Goal: Task Accomplishment & Management: Complete application form

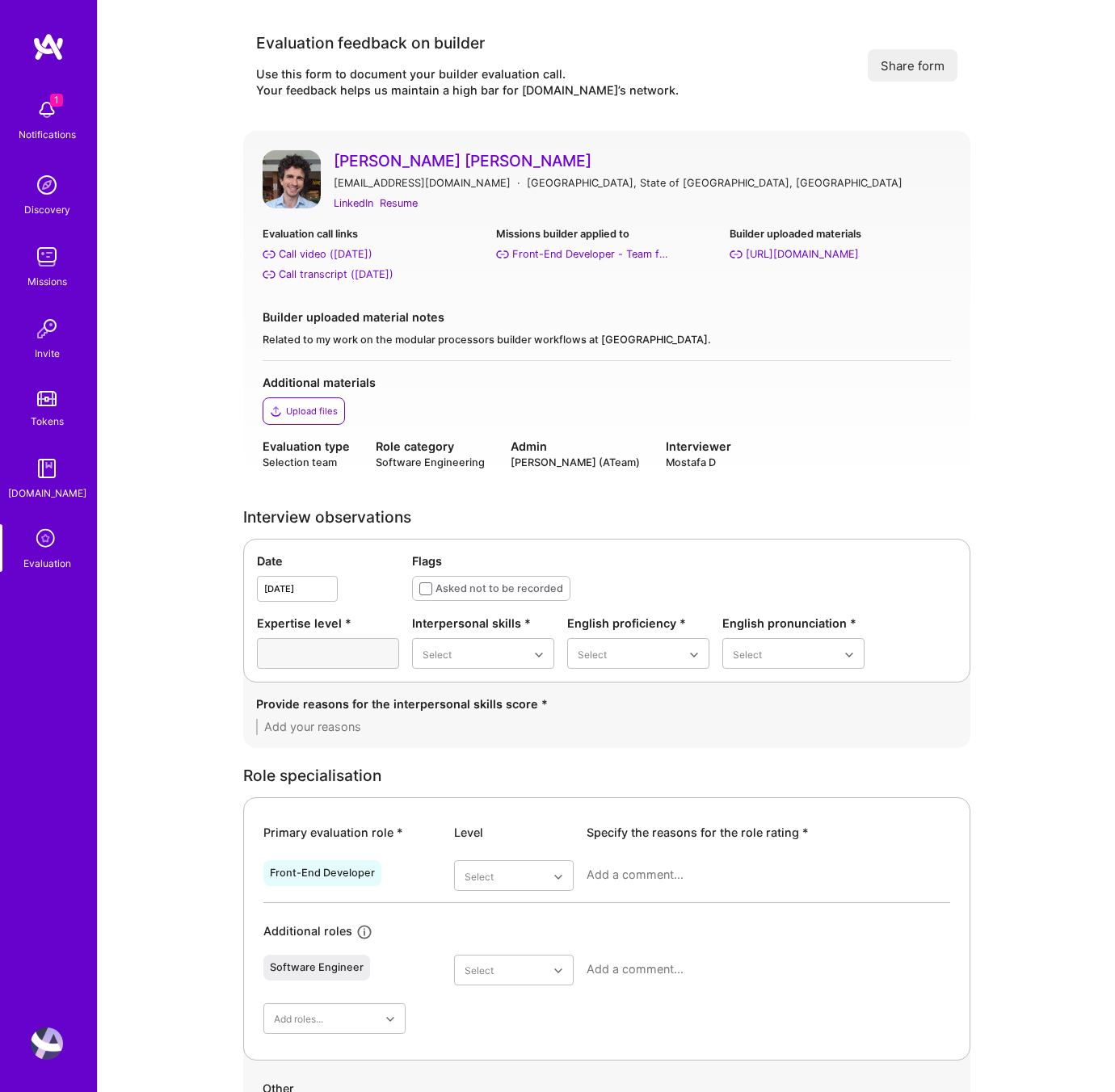
click at [641, 301] on div "Evaluation call links Call video ([DATE]) Call transcript ([DATE]) Missions bui…" at bounding box center [607, 293] width 689 height 135
click at [396, 204] on div "Resume" at bounding box center [399, 203] width 38 height 17
click at [339, 275] on div "Call transcript (Aug 13, 2025)" at bounding box center [336, 275] width 114 height 17
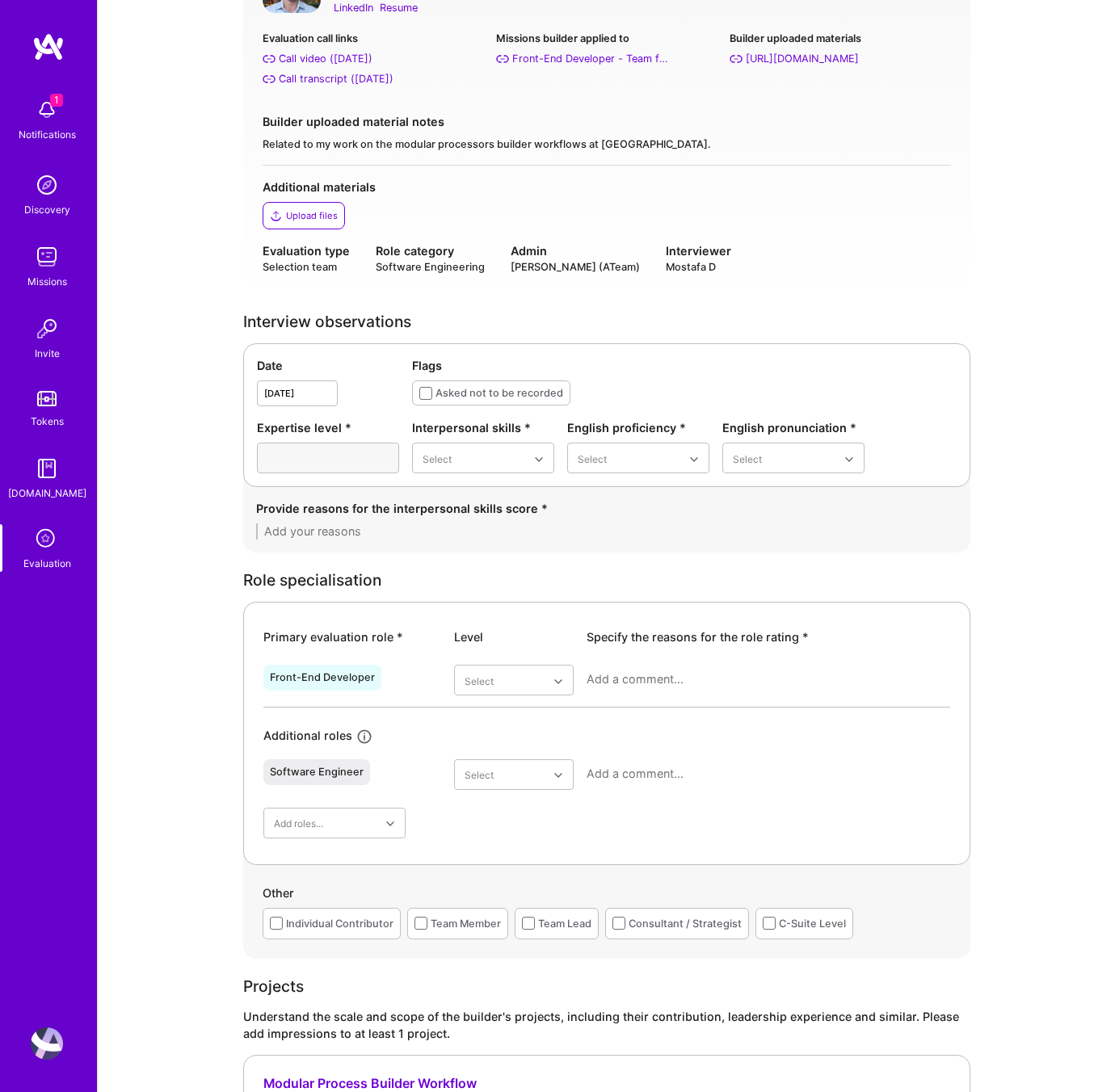
scroll to position [196, 0]
click at [463, 611] on div "Excellent" at bounding box center [483, 616] width 142 height 30
click at [609, 554] on div "Good" at bounding box center [638, 556] width 142 height 30
click at [758, 554] on div "Good" at bounding box center [793, 556] width 142 height 30
click at [339, 525] on textarea at bounding box center [607, 530] width 701 height 16
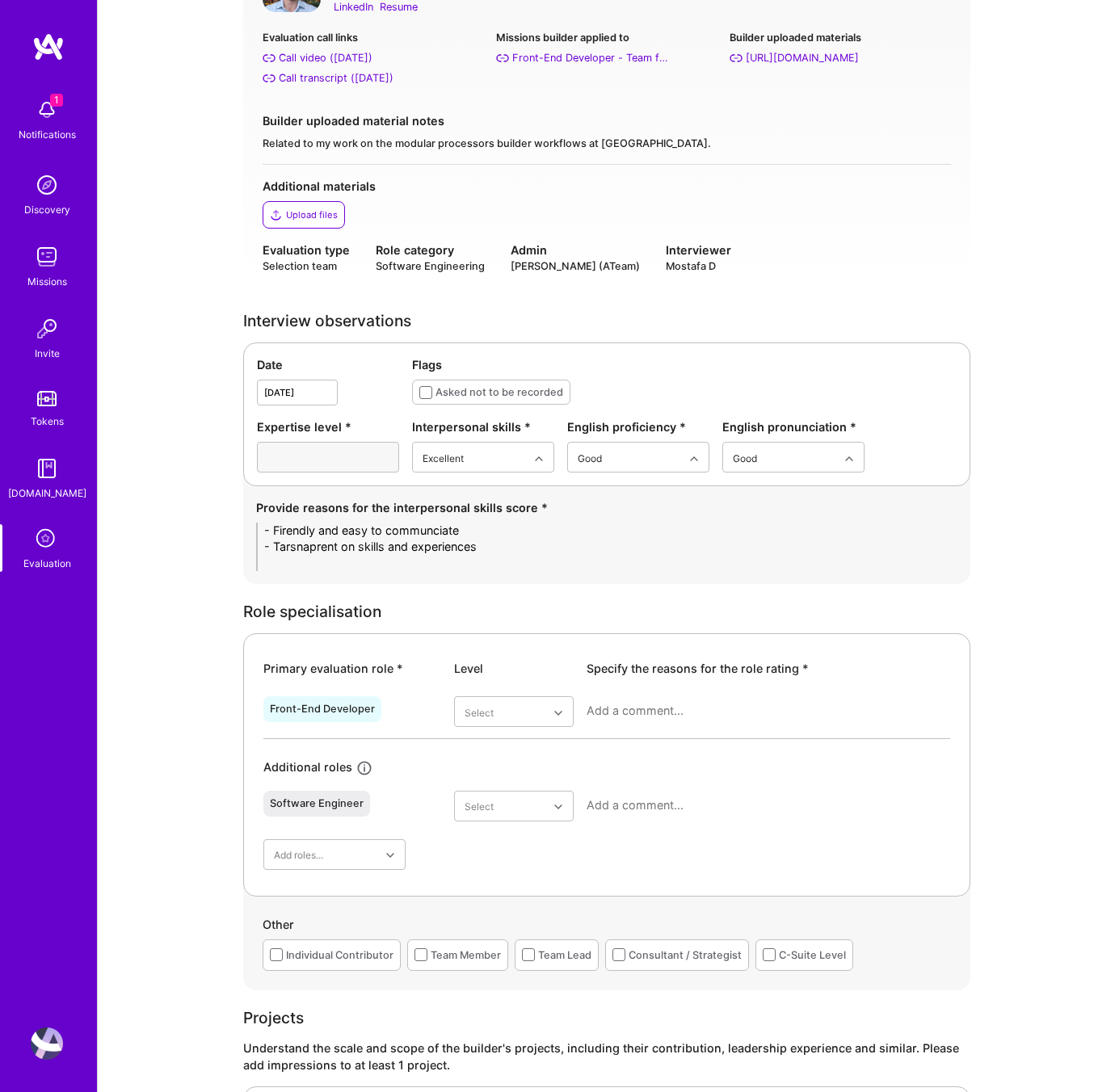
scroll to position [0, 0]
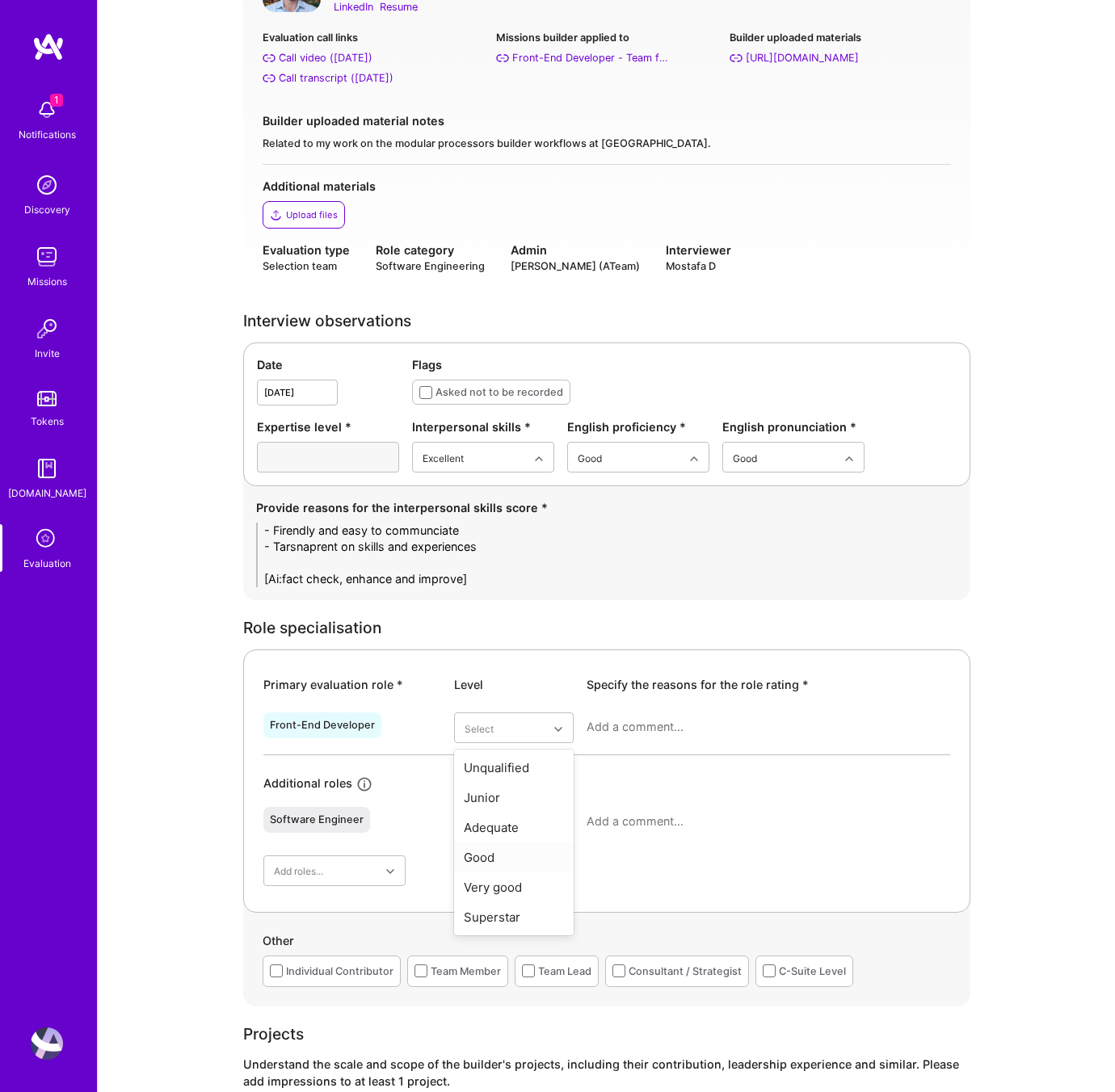
type textarea "- Firendly and easy to communciate - Tarsnaprent on skills and experiences [Ai:…"
click at [494, 854] on div "Good" at bounding box center [513, 856] width 119 height 30
click at [624, 718] on div at bounding box center [768, 733] width 363 height 42
click at [621, 738] on div at bounding box center [768, 733] width 363 height 42
click at [623, 727] on textarea at bounding box center [768, 727] width 363 height 16
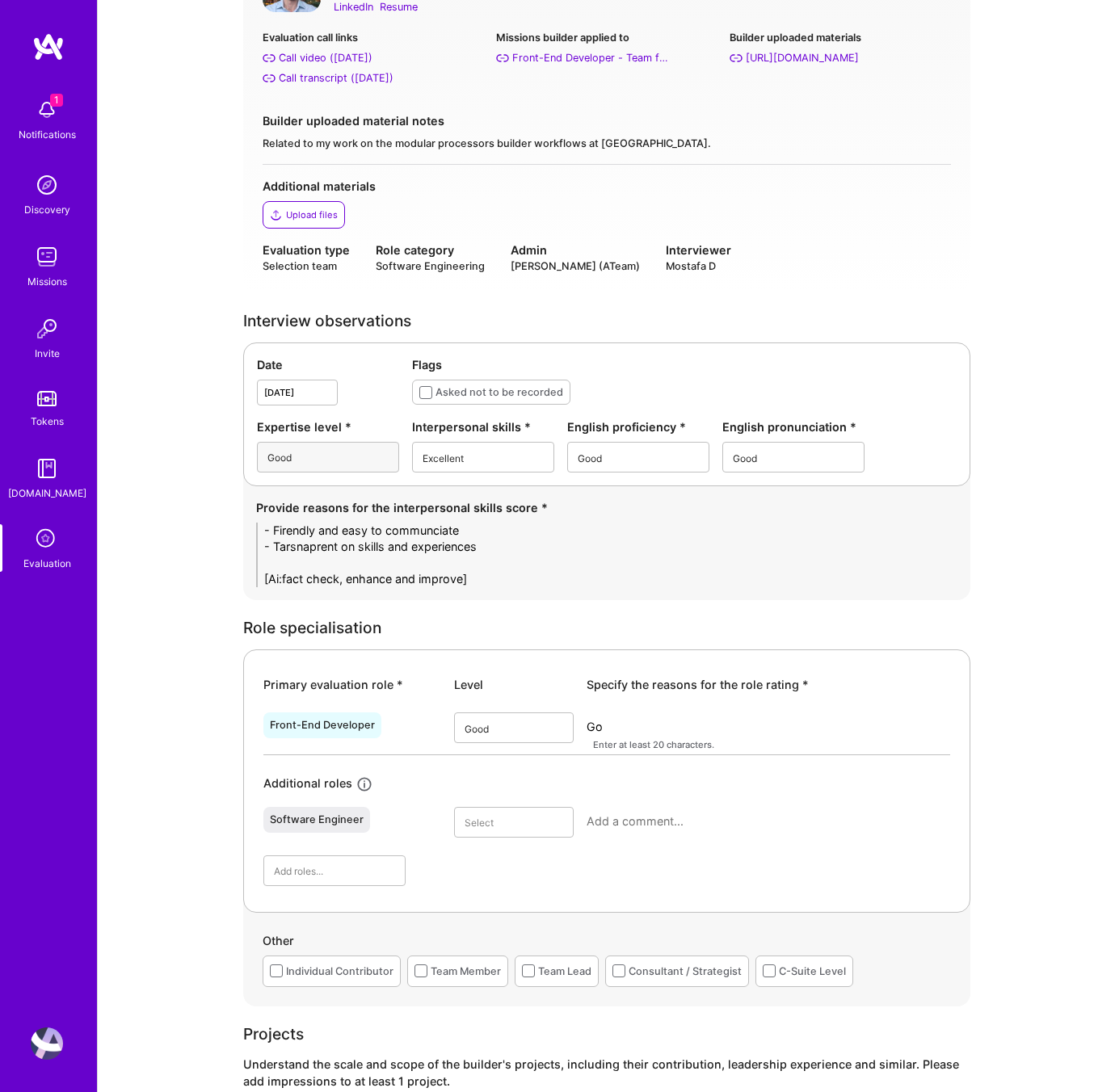
type textarea "G"
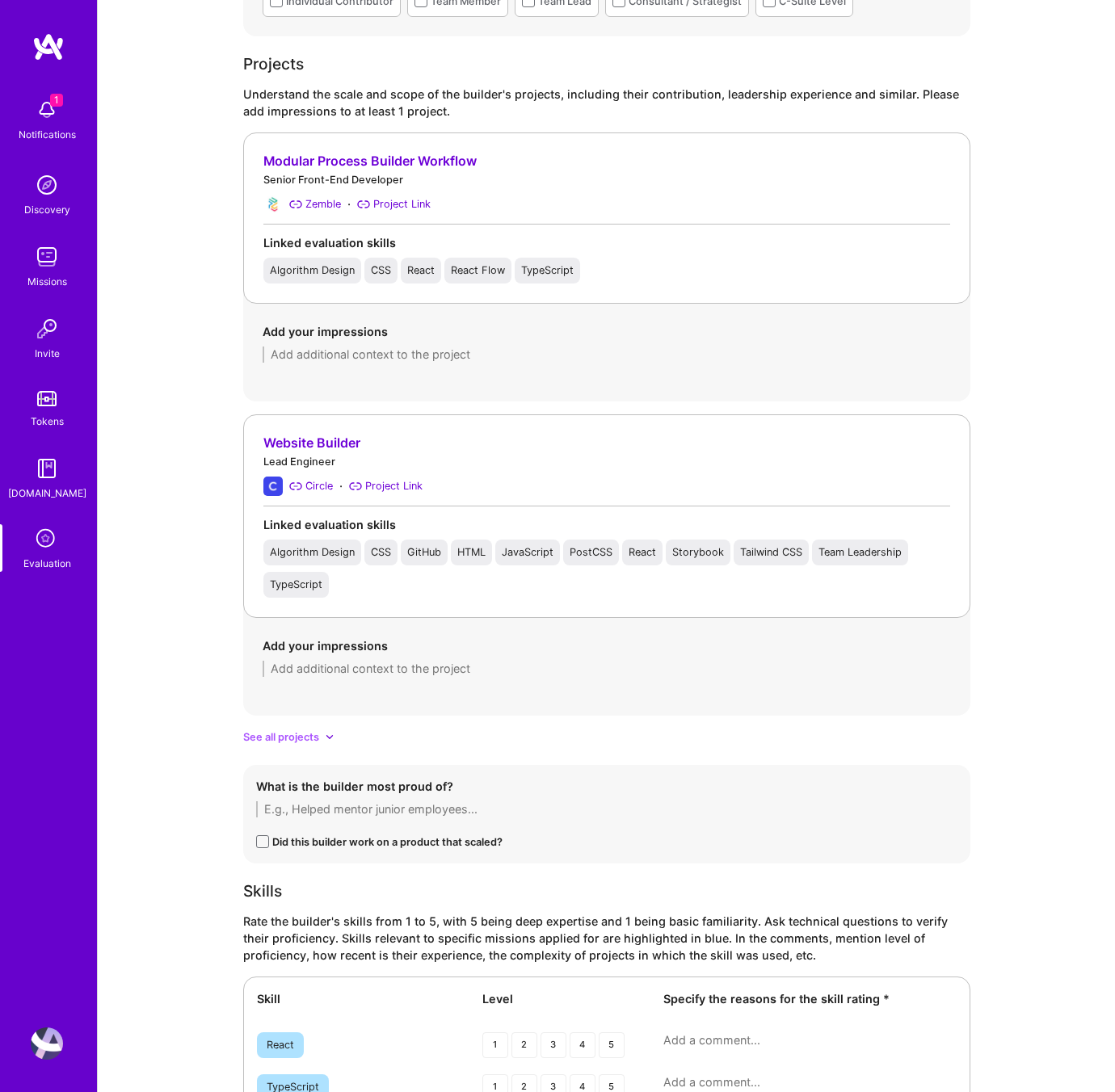
scroll to position [1262, 0]
type textarea "Multiple fronten dprojects, mostly mid size companies, arhcitetcure experiences…"
click at [404, 673] on textarea at bounding box center [607, 667] width 689 height 16
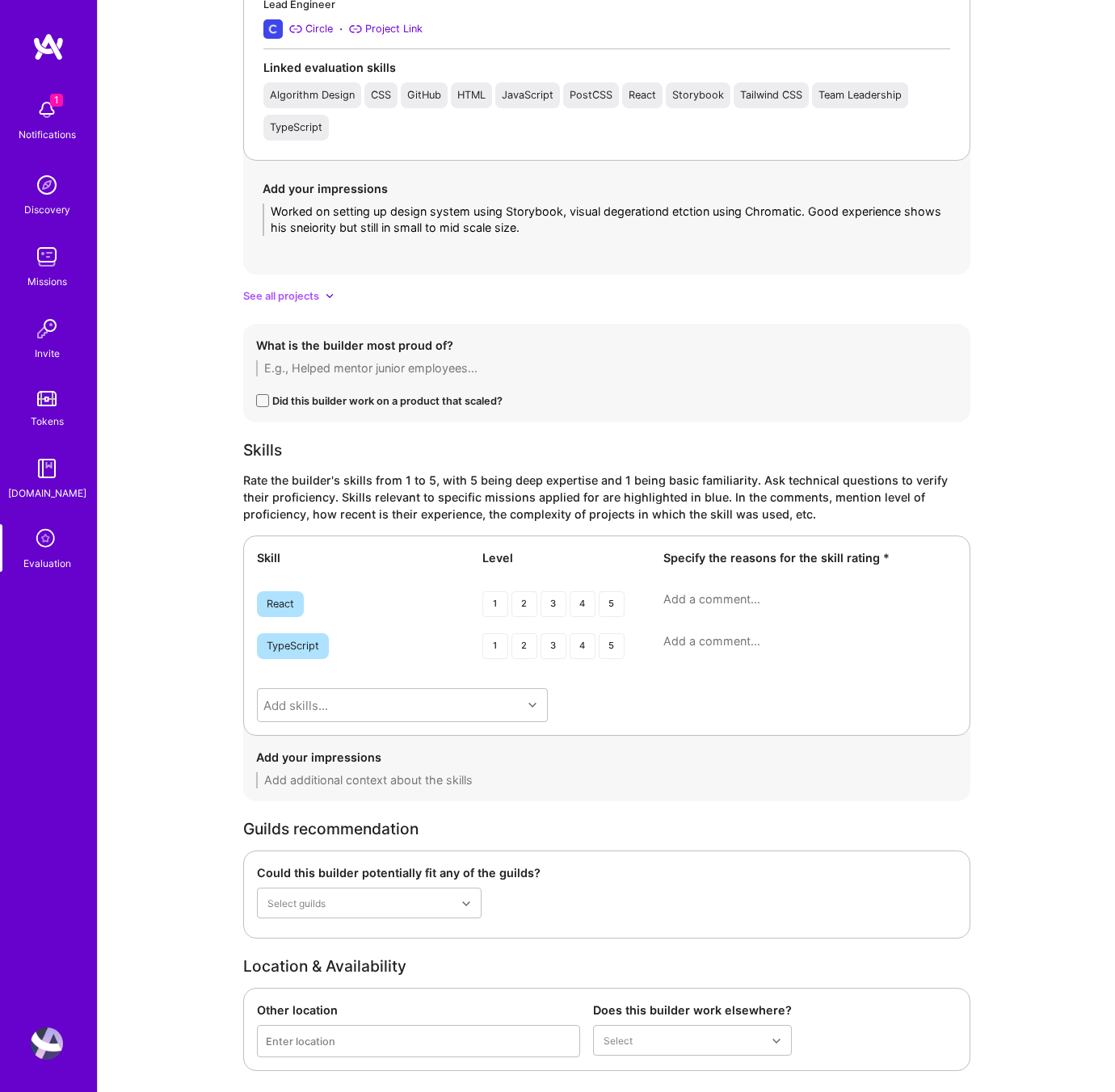
scroll to position [1755, 0]
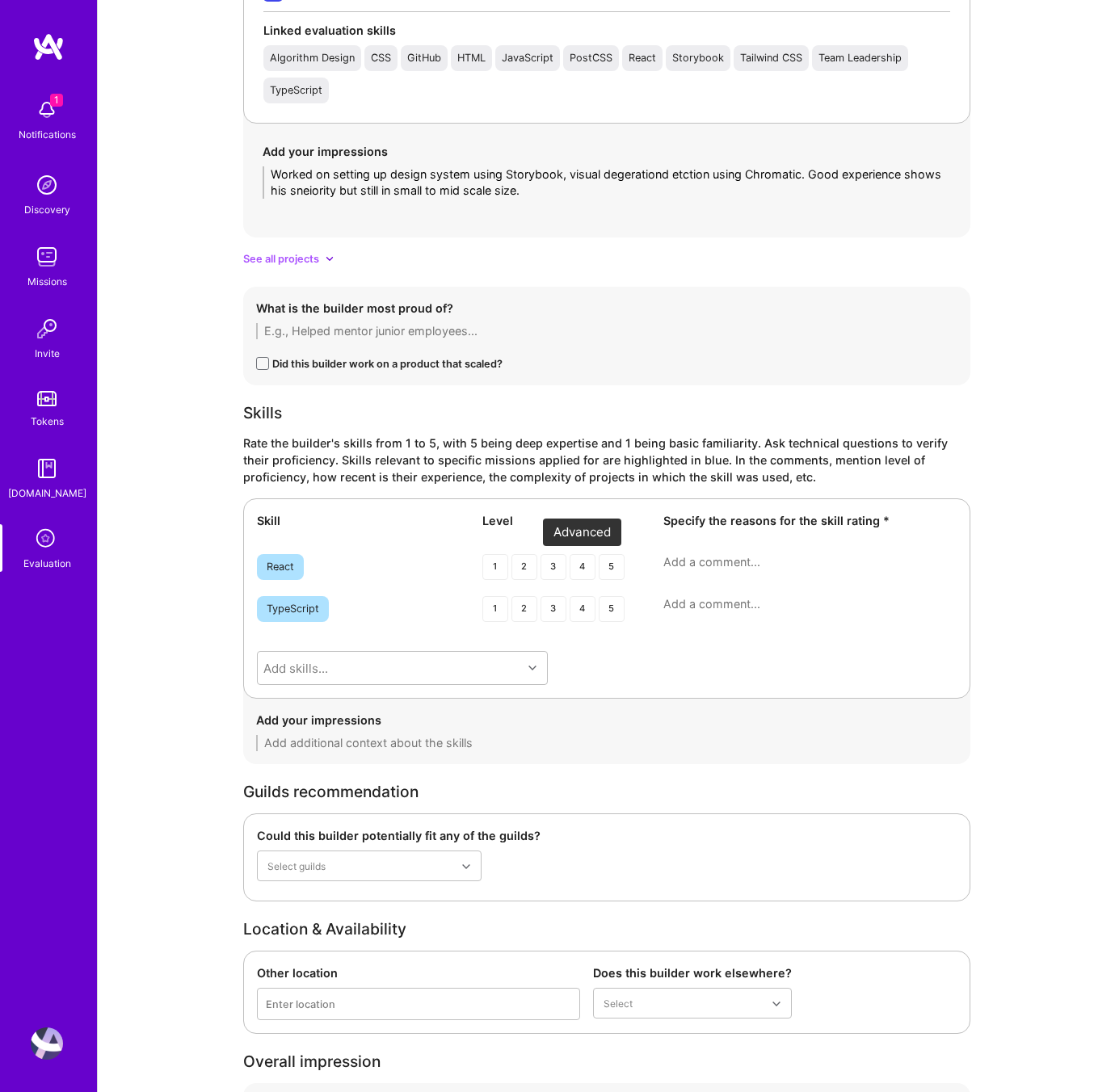
click at [580, 565] on div "4" at bounding box center [582, 567] width 26 height 26
click at [582, 610] on div "4" at bounding box center [582, 608] width 26 height 26
click at [731, 550] on div "Skill Level Specify the reasons for the skill rating * React 1 2 3 4 5 TypeScri…" at bounding box center [607, 599] width 727 height 200
click at [727, 560] on textarea at bounding box center [809, 562] width 293 height 16
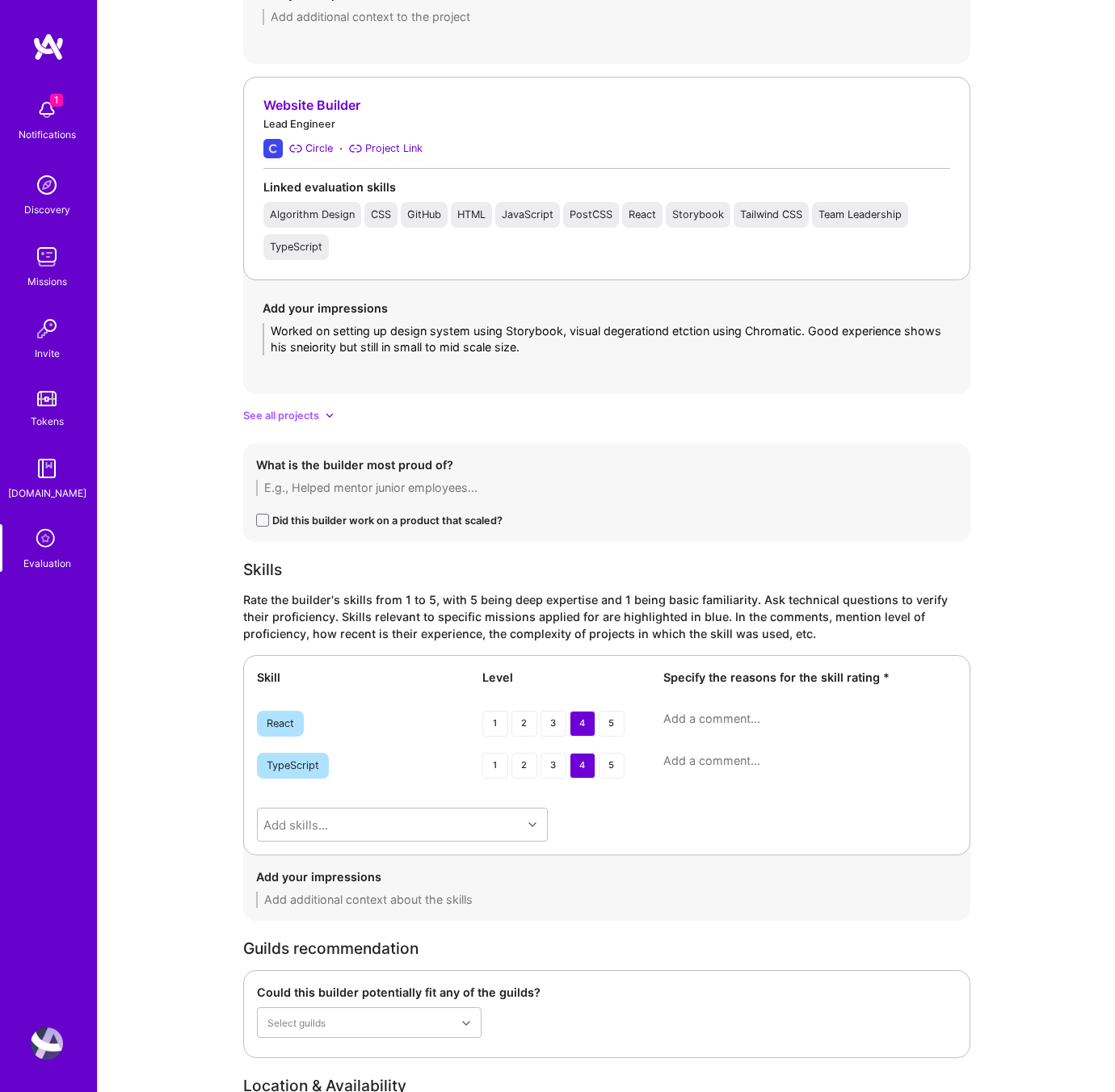
scroll to position [1439, 0]
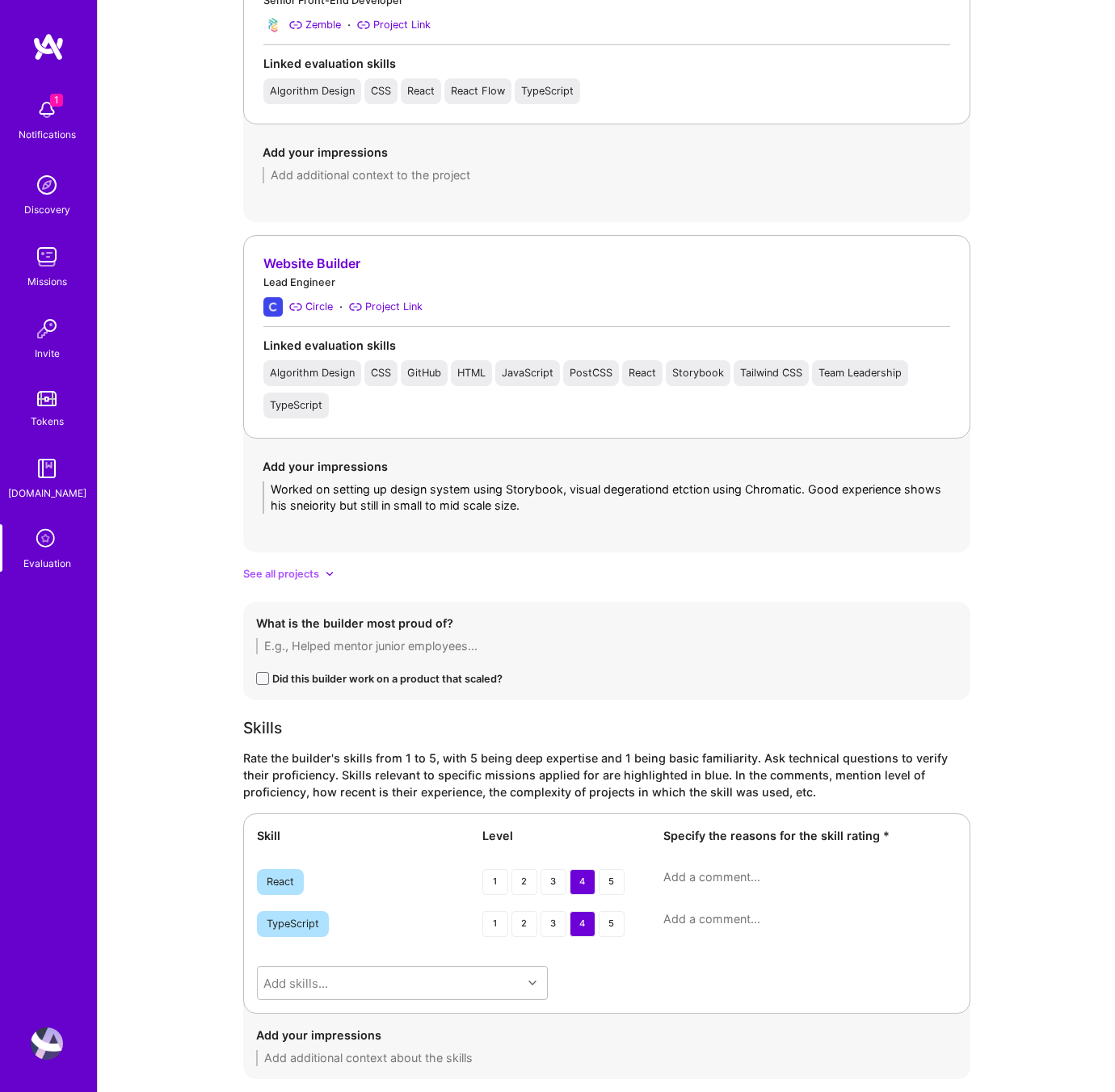
click at [579, 512] on textarea "Worked on setting up design system using Storybook, visual degerationd etction …" at bounding box center [607, 498] width 689 height 32
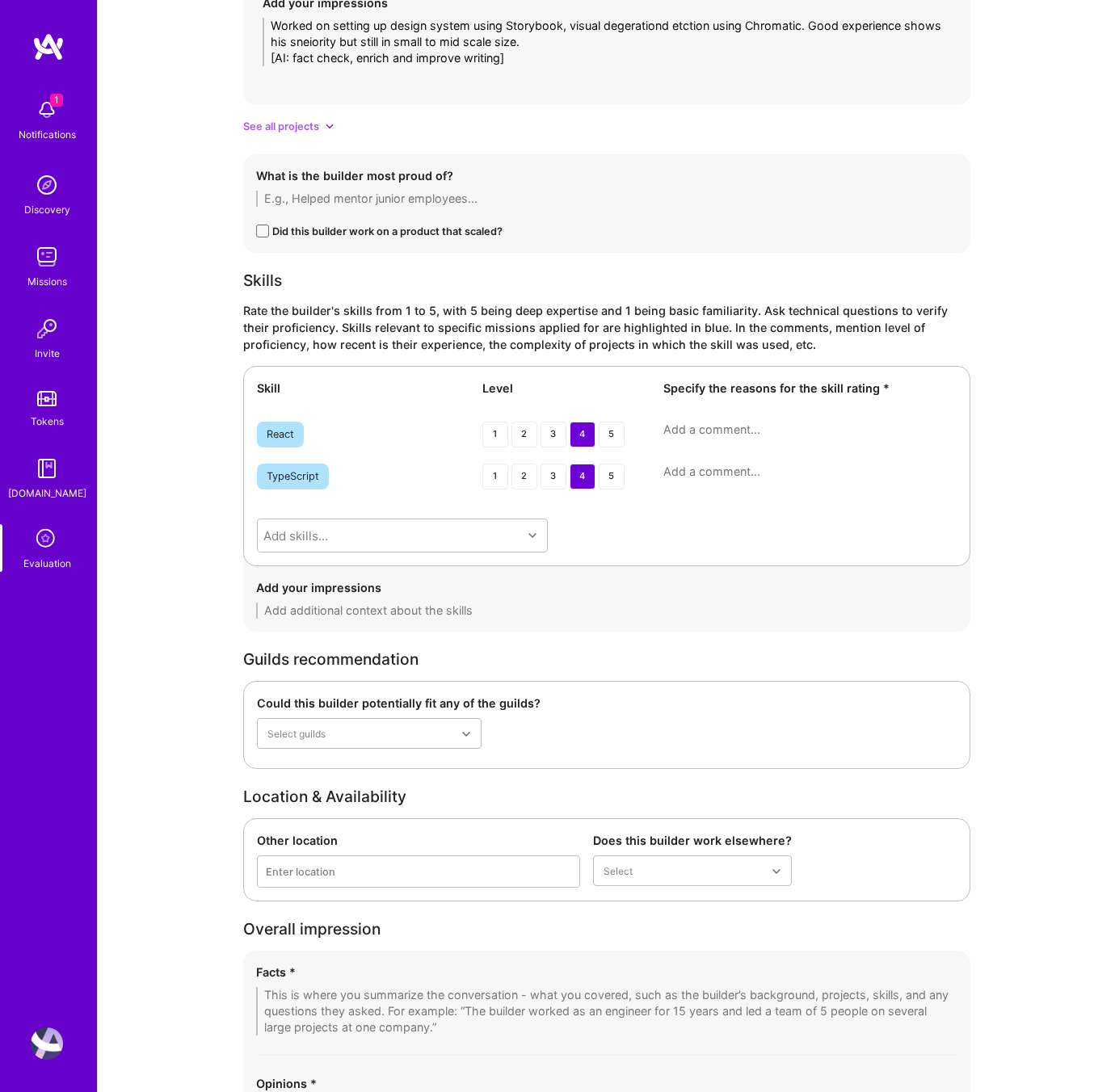
scroll to position [1907, 0]
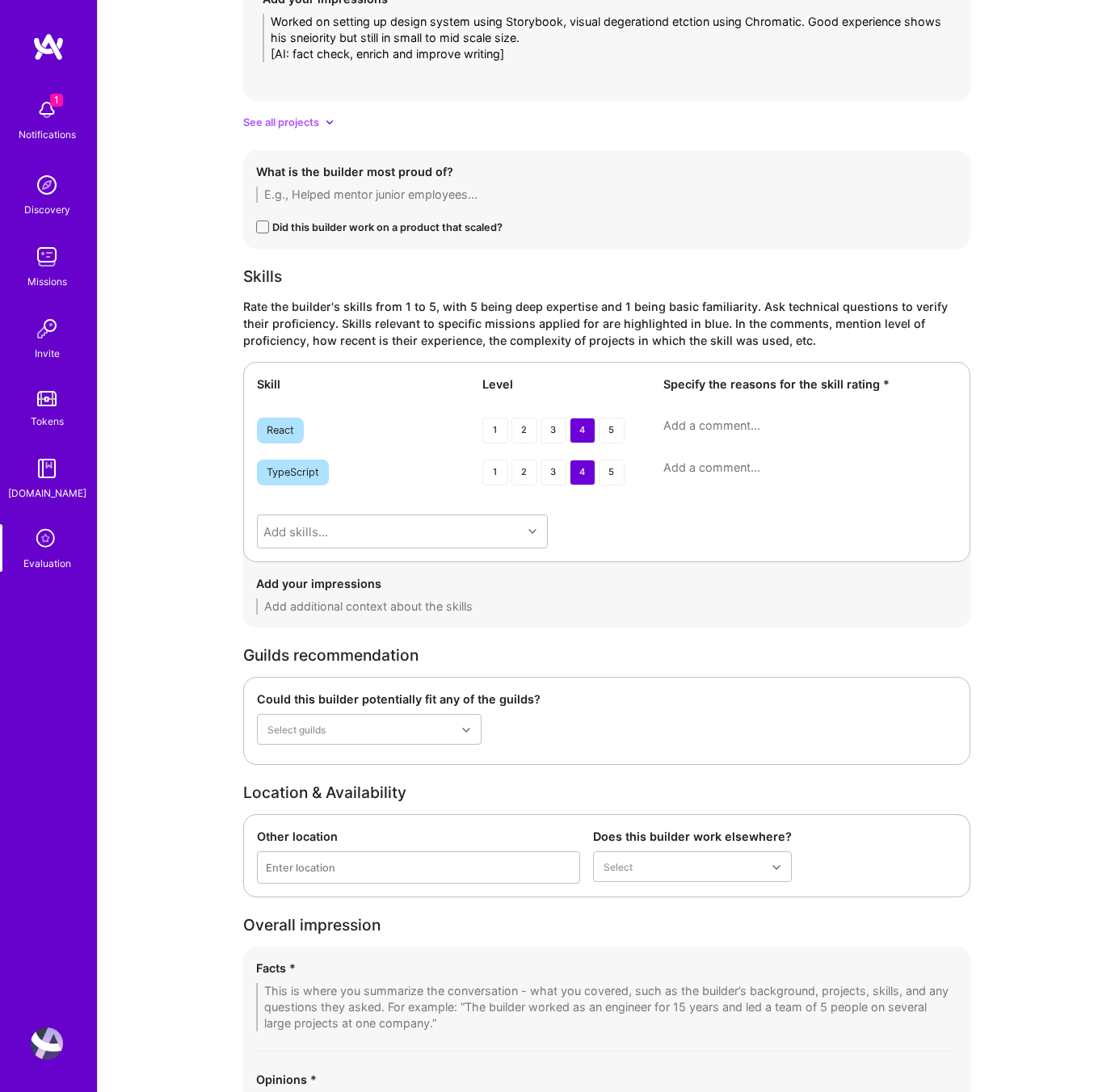
type textarea "Worked on setting up design system using Storybook, visual degerationd etction …"
click at [683, 429] on textarea at bounding box center [809, 425] width 293 height 16
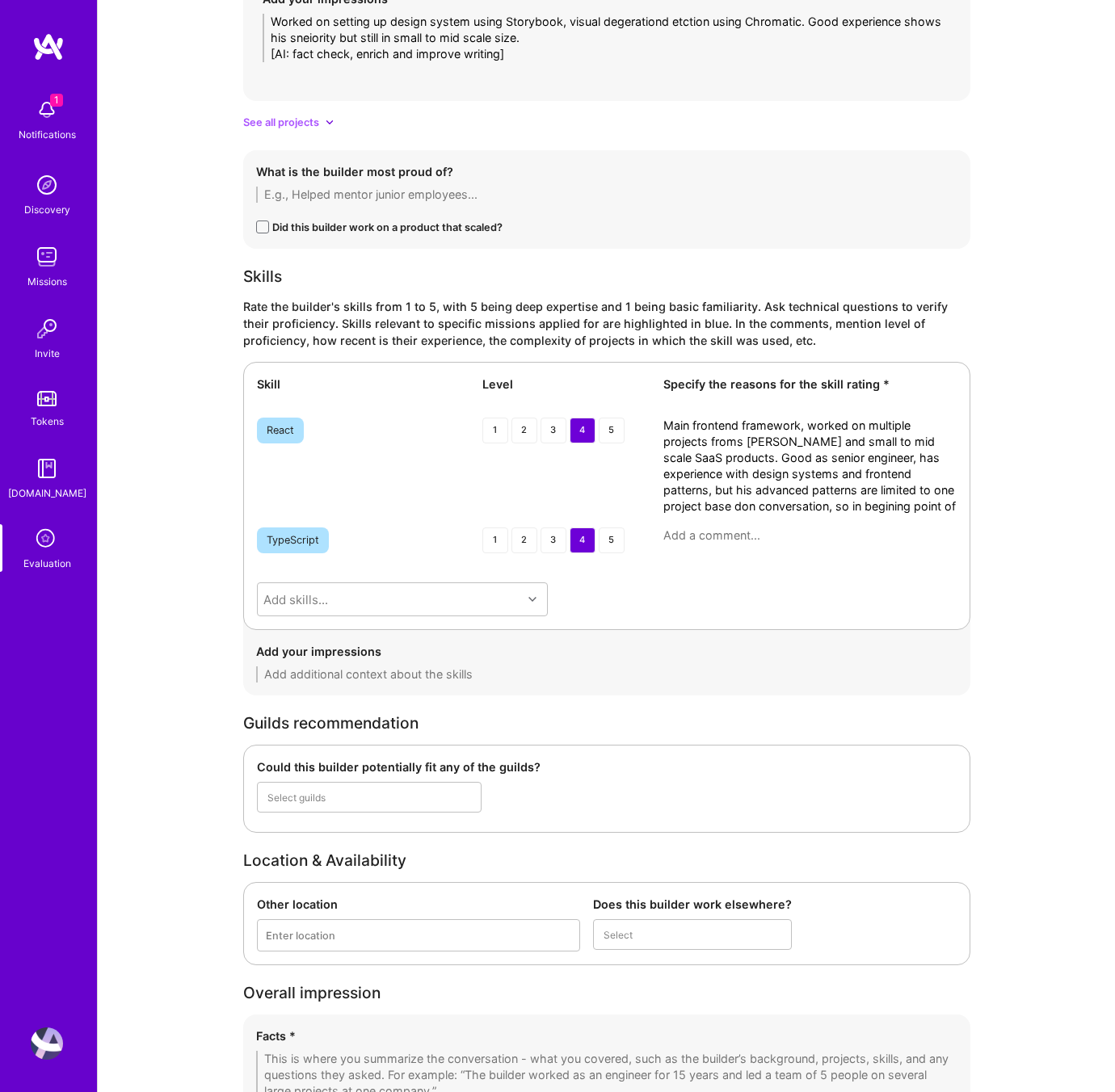
scroll to position [0, 0]
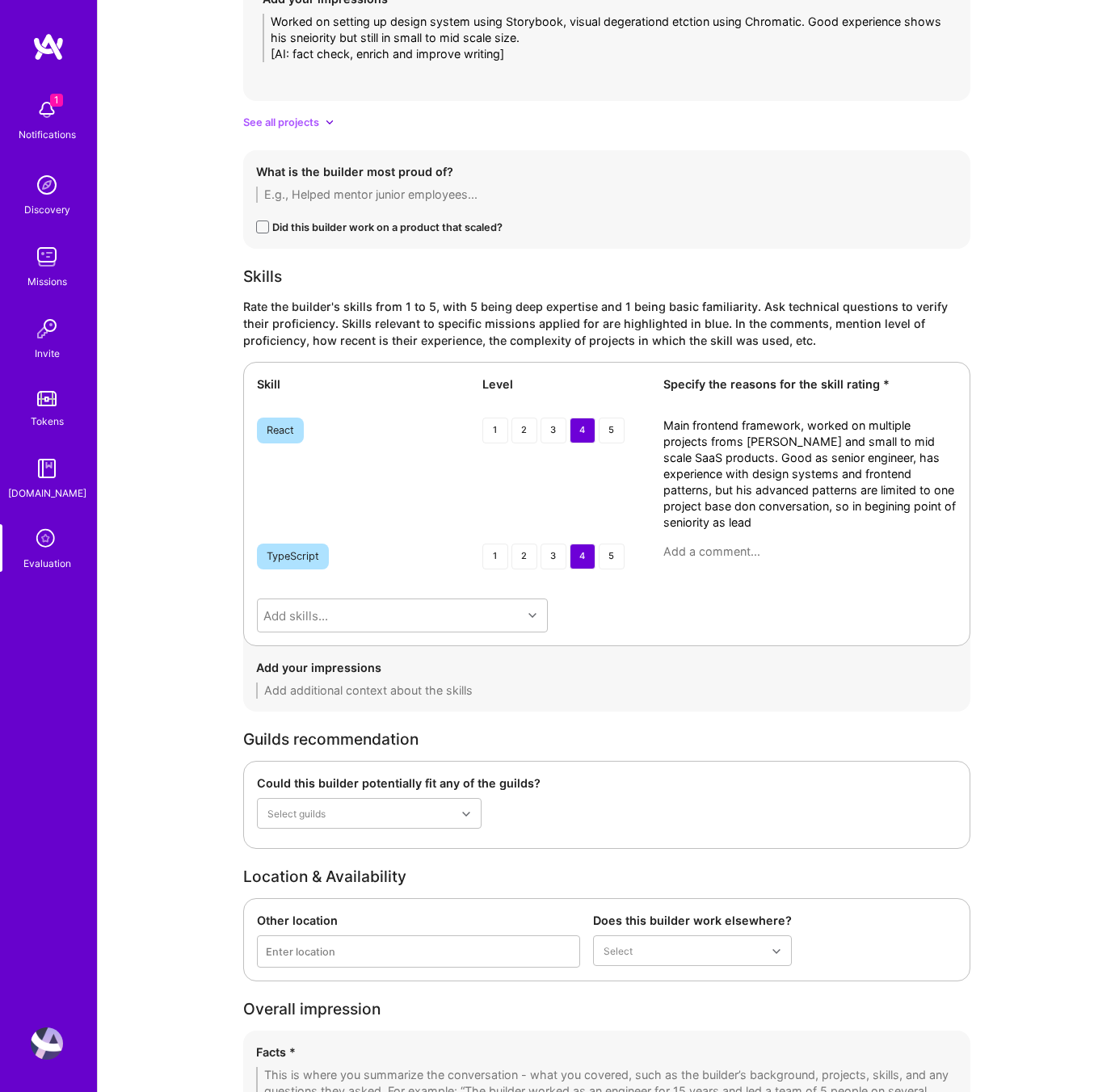
type textarea "Main frontend framework, worked on multiple projects froms cratch and small to …"
click at [711, 552] on textarea at bounding box center [809, 551] width 293 height 16
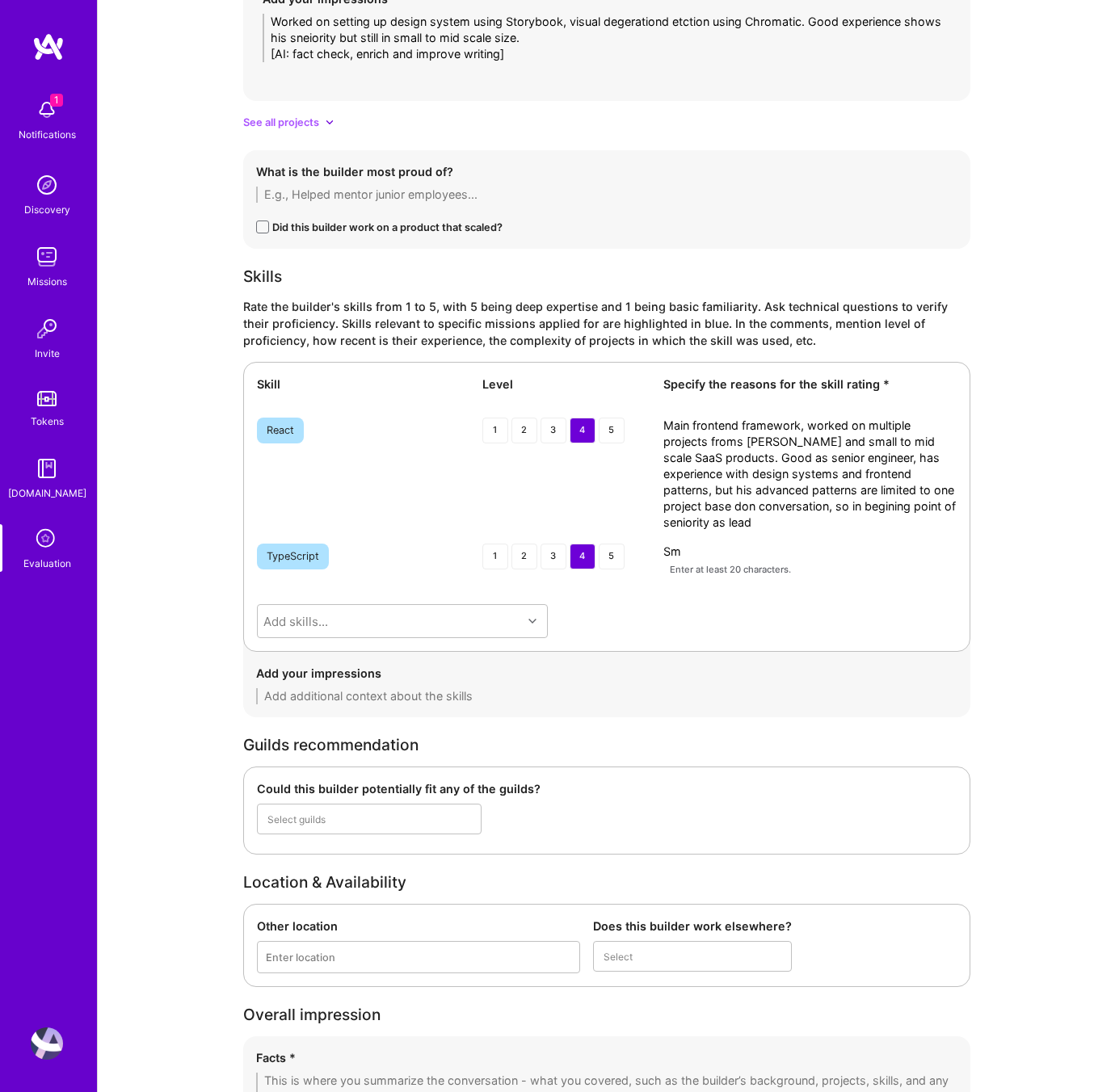
type textarea "S"
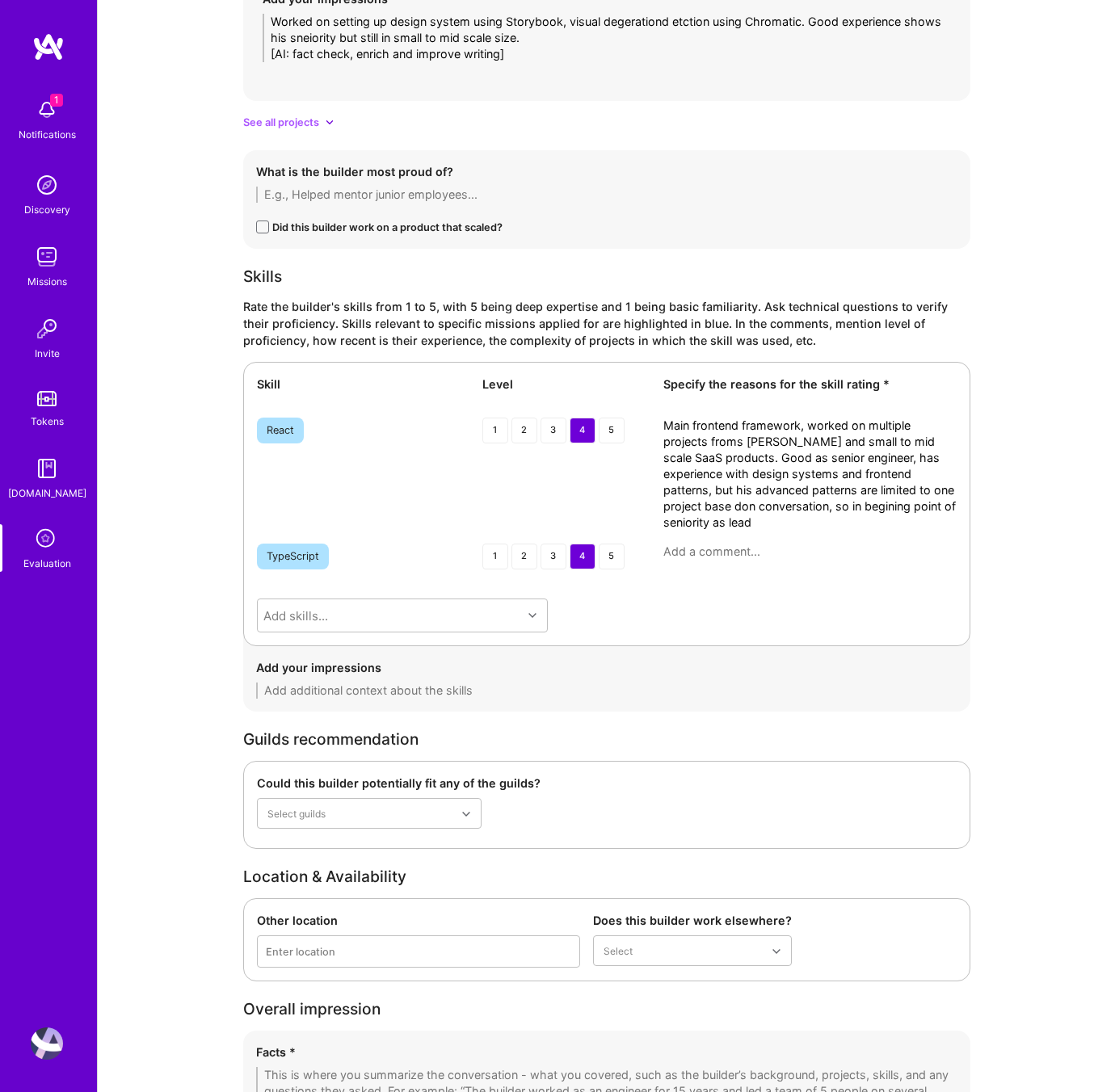
click at [754, 526] on textarea "Main frontend framework, worked on multiple projects froms cratch and small to …" at bounding box center [809, 474] width 293 height 113
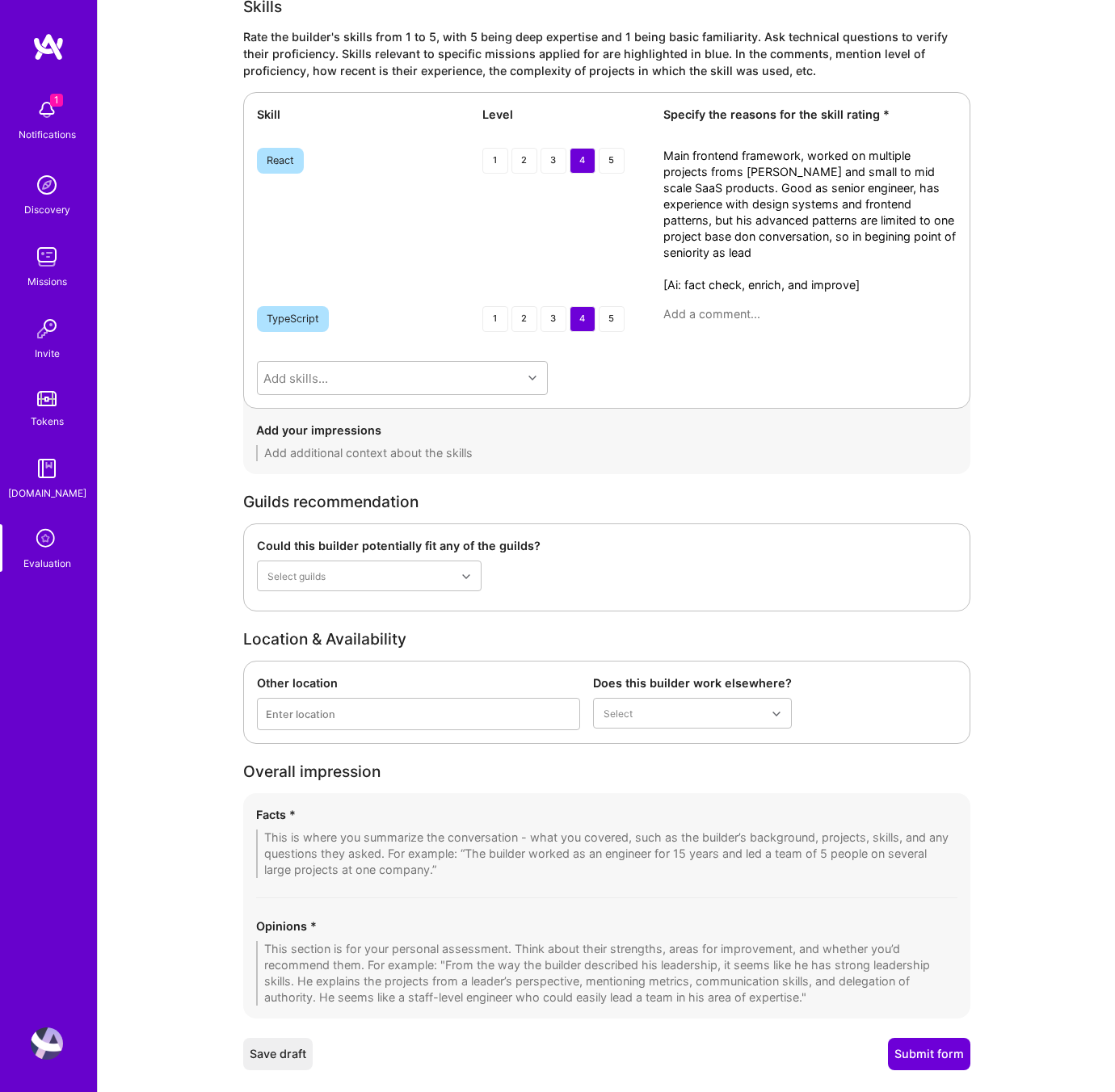
scroll to position [2213, 0]
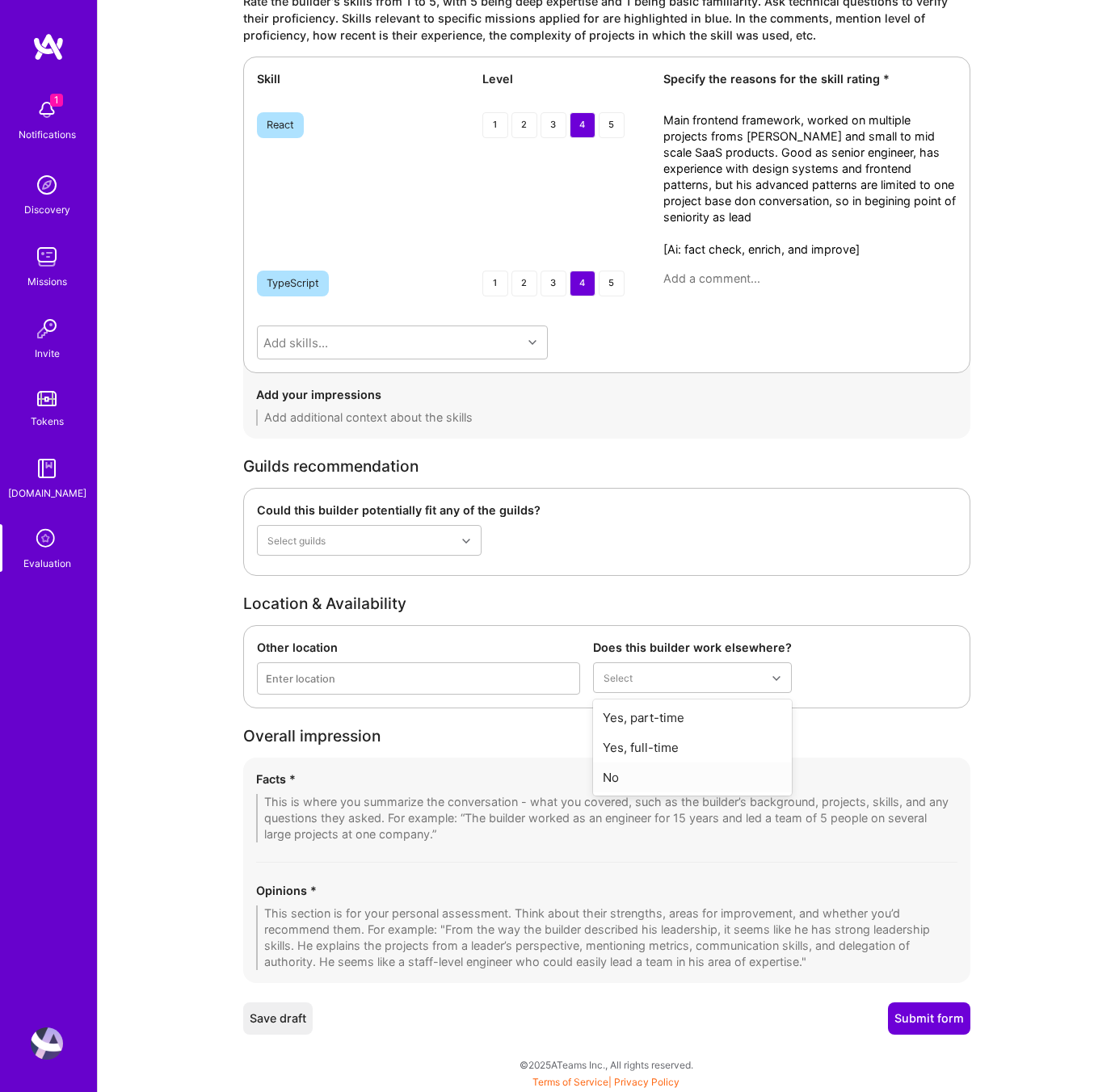
type textarea "Main frontend framework, worked on multiple projects froms cratch and small to …"
click at [623, 783] on div "No" at bounding box center [692, 777] width 198 height 30
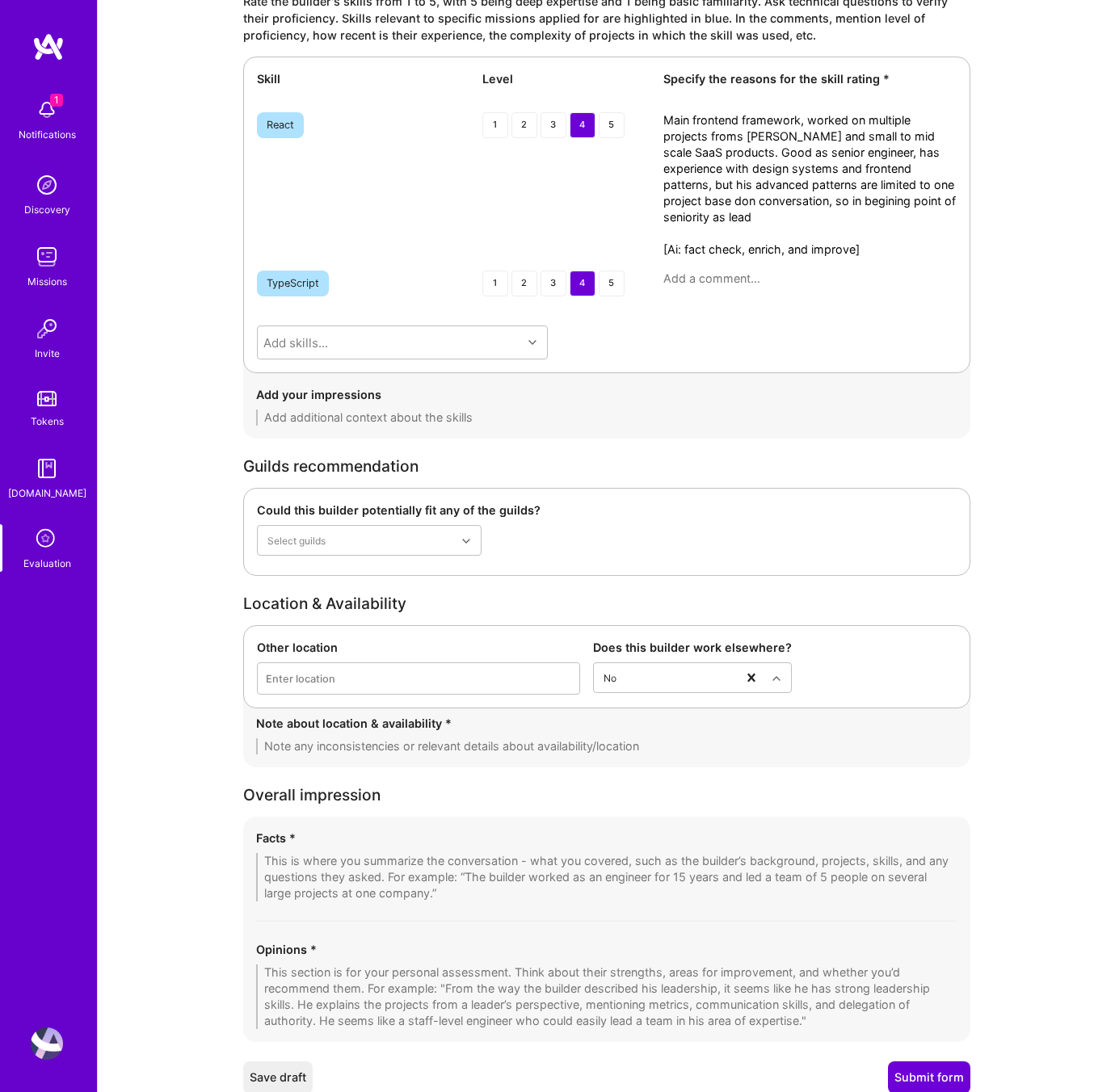
click at [416, 748] on textarea at bounding box center [607, 746] width 701 height 16
type textarea "- Actively looking for new opportunities"
click at [618, 976] on textarea at bounding box center [607, 997] width 701 height 65
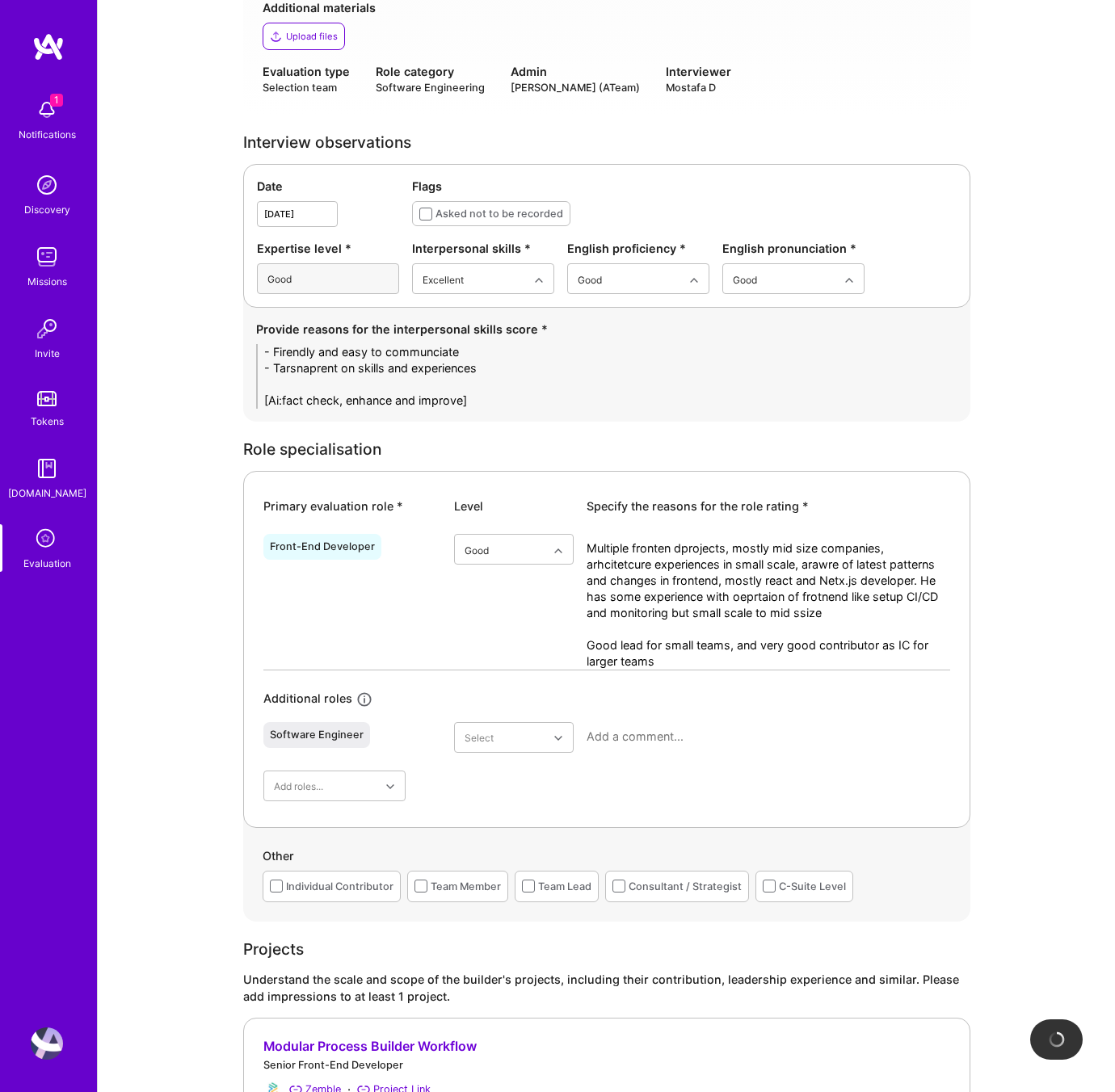
scroll to position [373, 0]
type textarea "very good frontend engineer with expeirence in React and Netx.js, I'd say most …"
drag, startPoint x: 484, startPoint y: 400, endPoint x: 119, endPoint y: 326, distance: 372.4
paste textarea "• Friendly and easy to communicate with, creating a comfortable and open conver…"
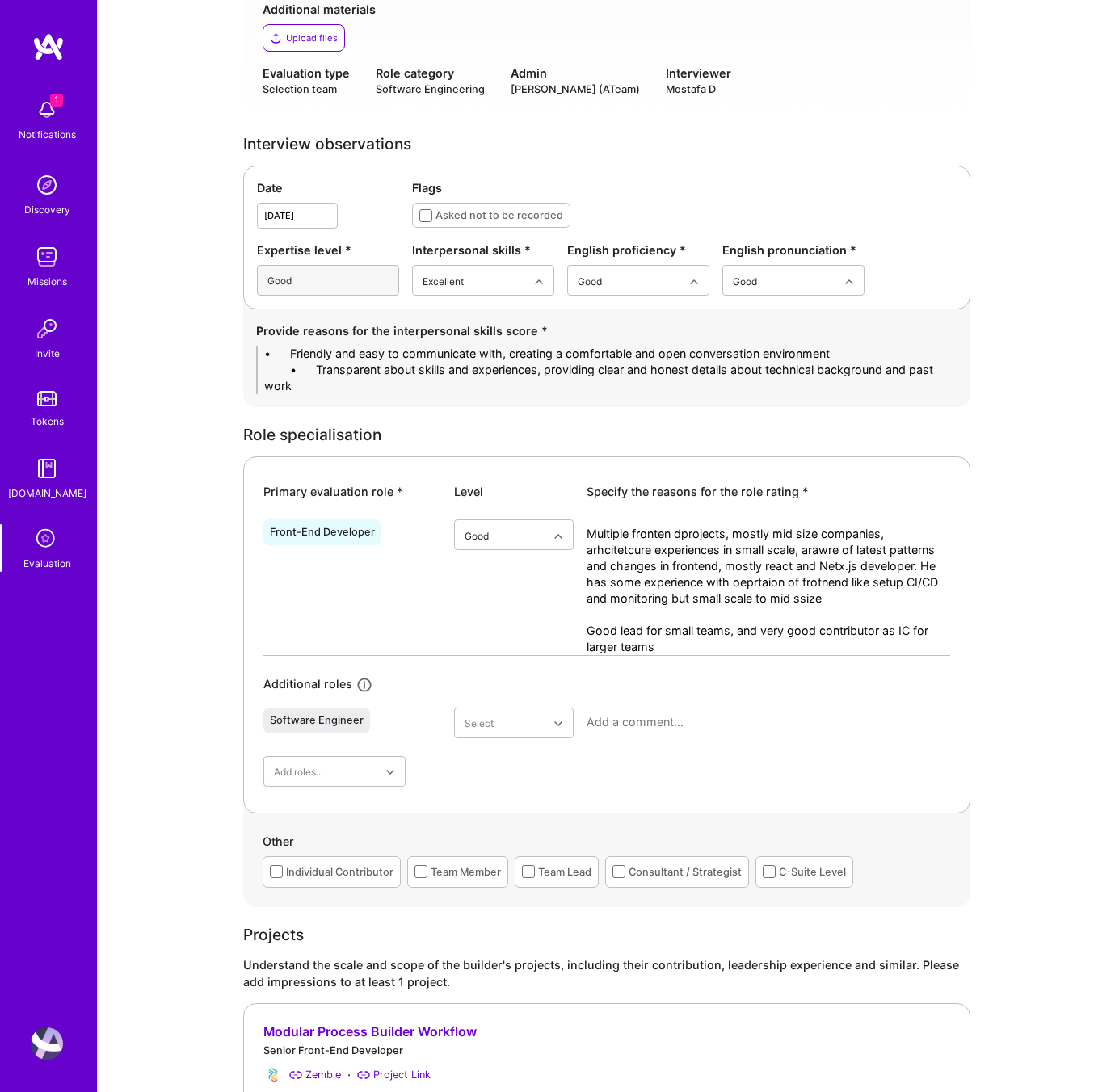
drag, startPoint x: 320, startPoint y: 356, endPoint x: 244, endPoint y: 355, distance: 76.0
click at [244, 355] on div "Provide reasons for the interpersonal skills score * • Friendly and easy to com…" at bounding box center [607, 358] width 727 height 97
type textarea "- Friendly and easy to communicate with, creating a comfortable and open conver…"
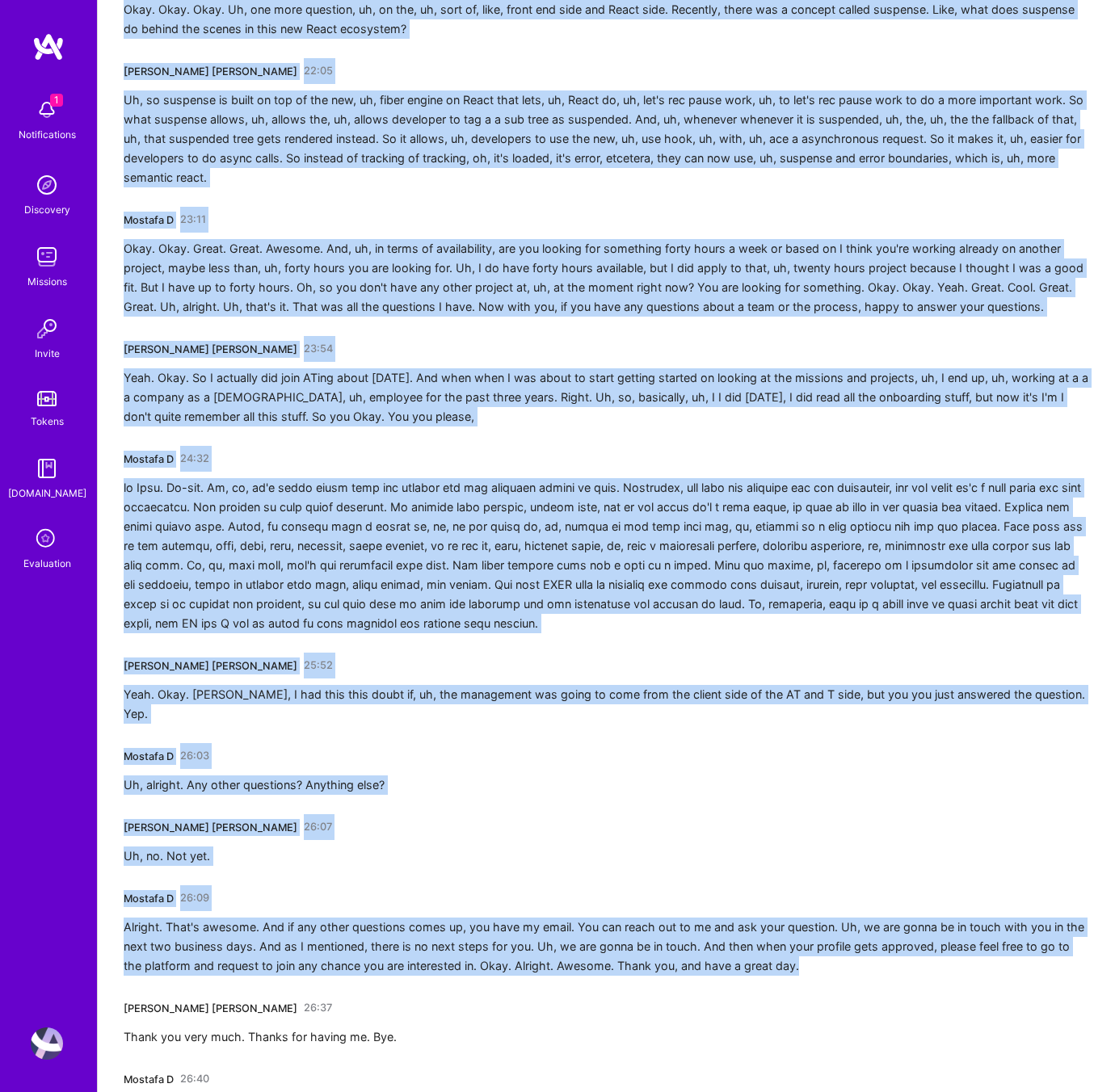
scroll to position [5334, 0]
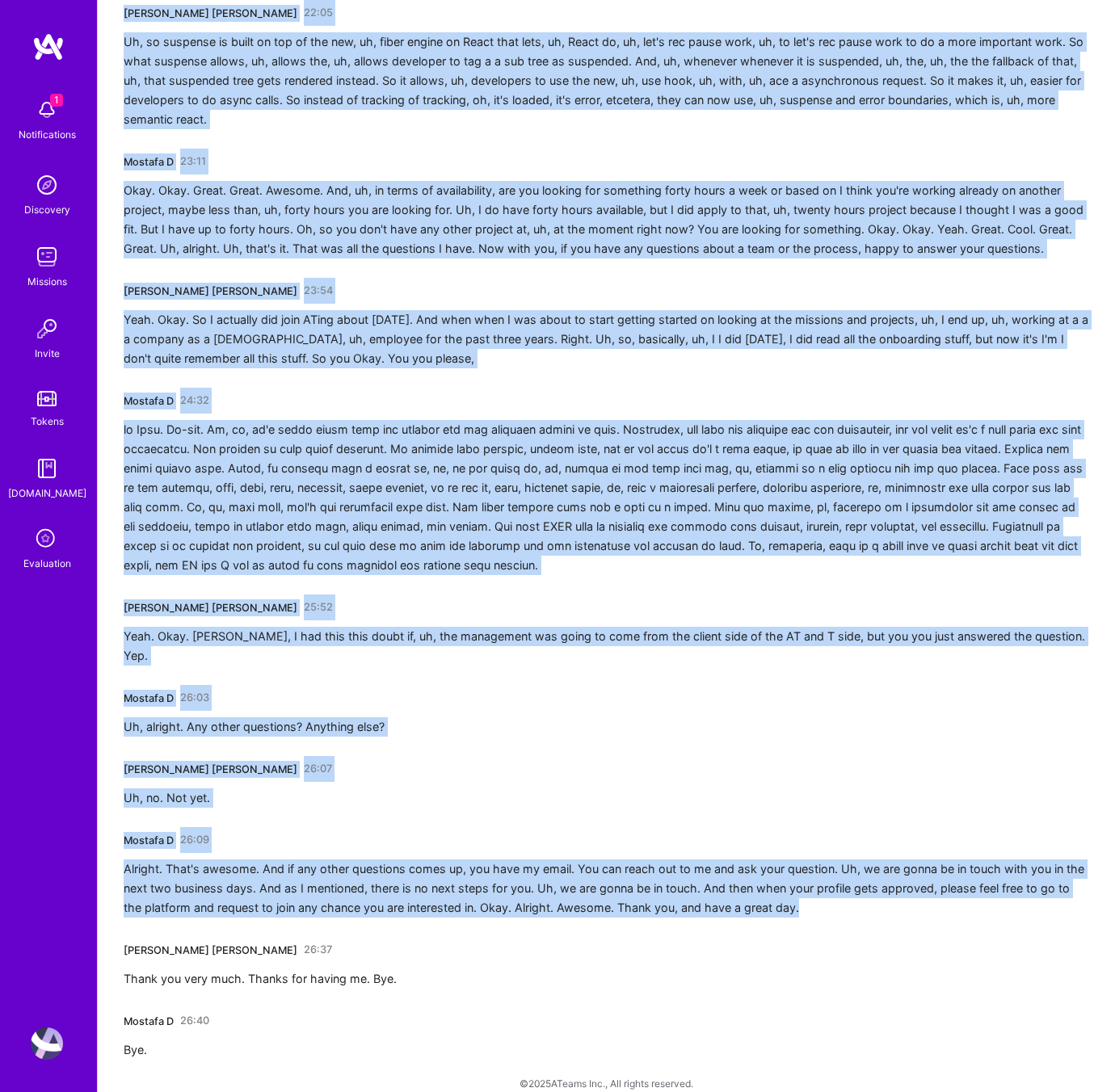
drag, startPoint x: 125, startPoint y: 285, endPoint x: 1114, endPoint y: 1091, distance: 1275.8
copy div "Tiso Puccinelli 00:00 I'm doing fine. It uh, how do I pronounce your name? Most…"
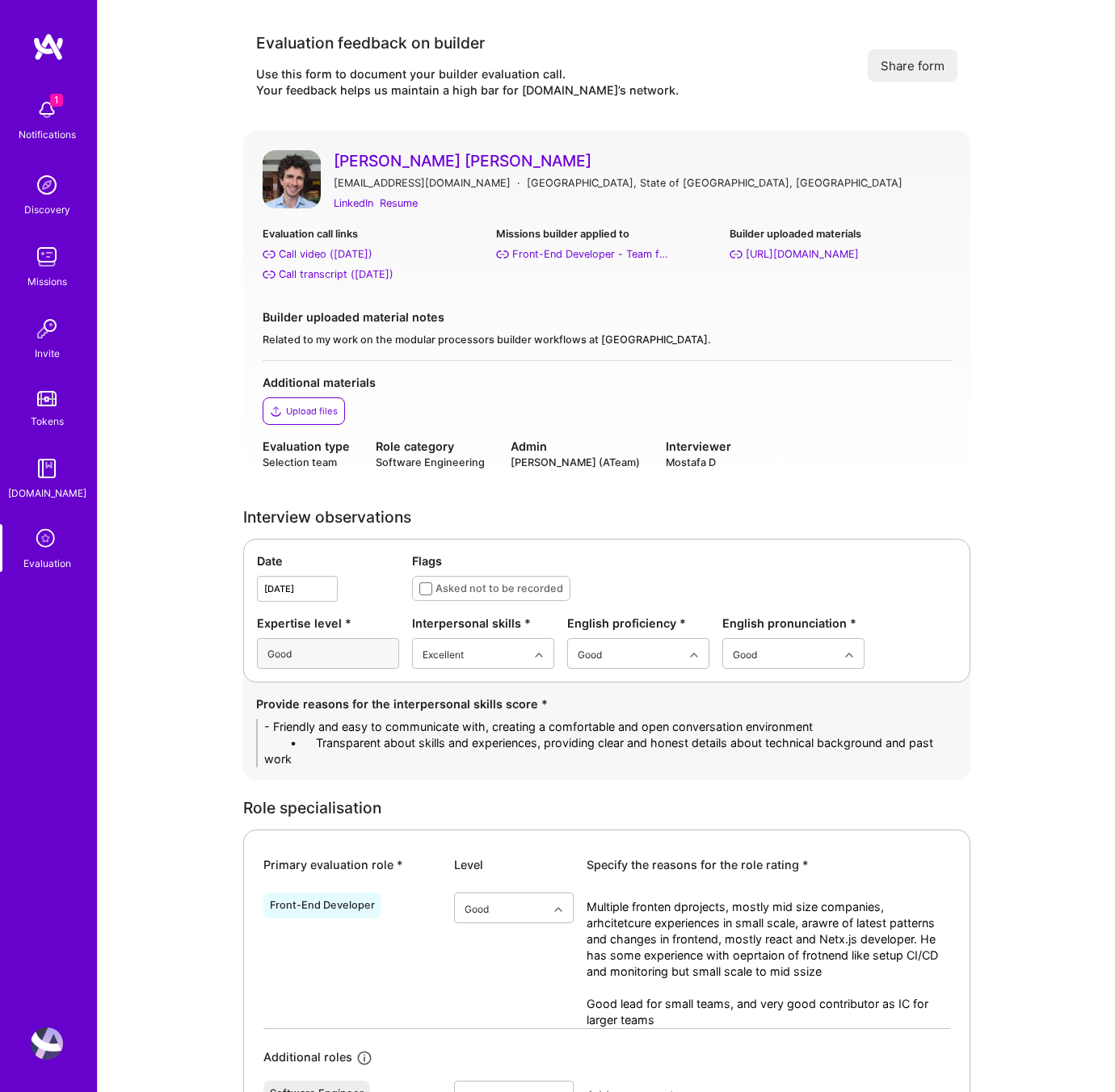
scroll to position [373, 0]
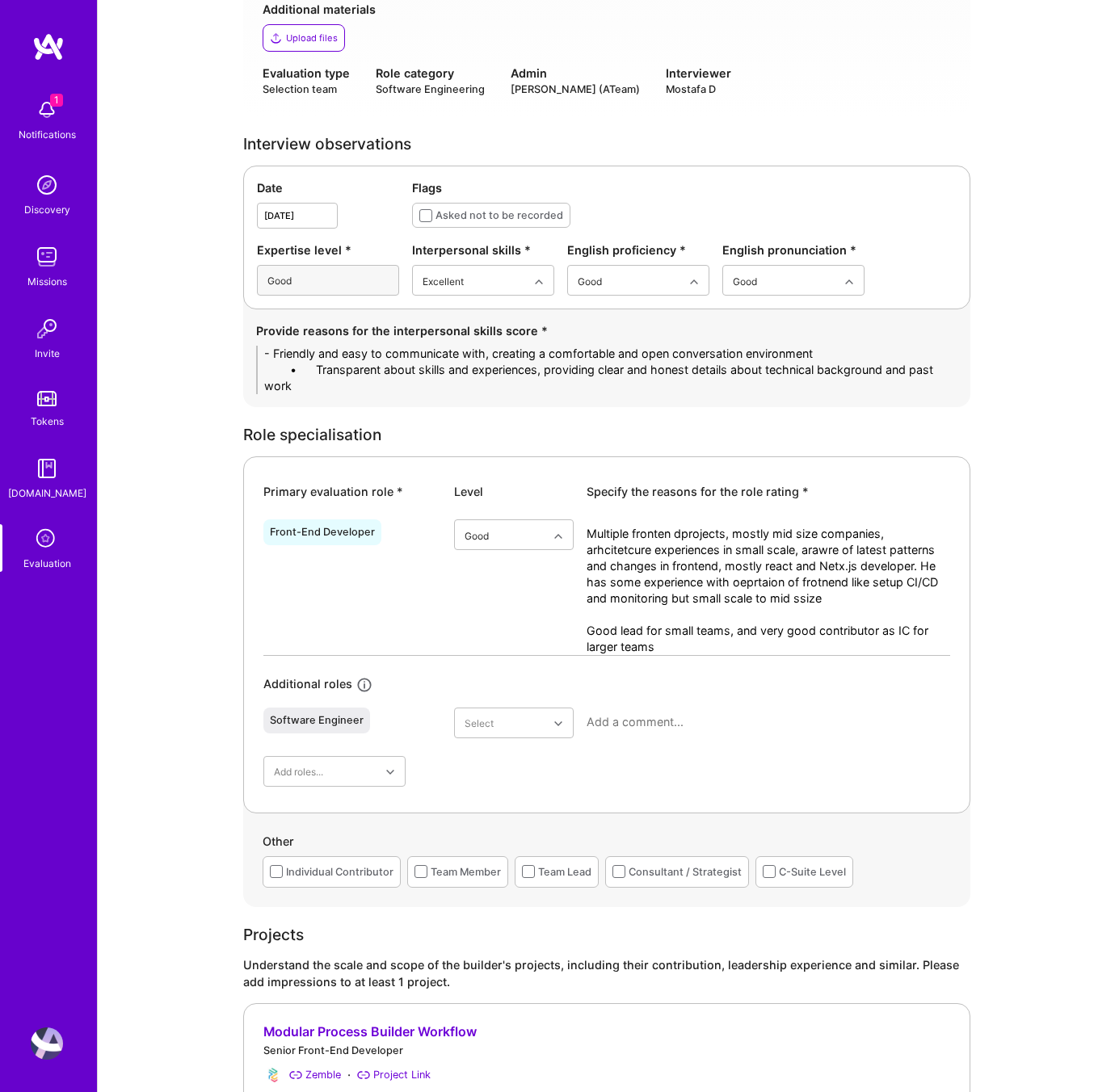
drag, startPoint x: 316, startPoint y: 373, endPoint x: 205, endPoint y: 365, distance: 111.3
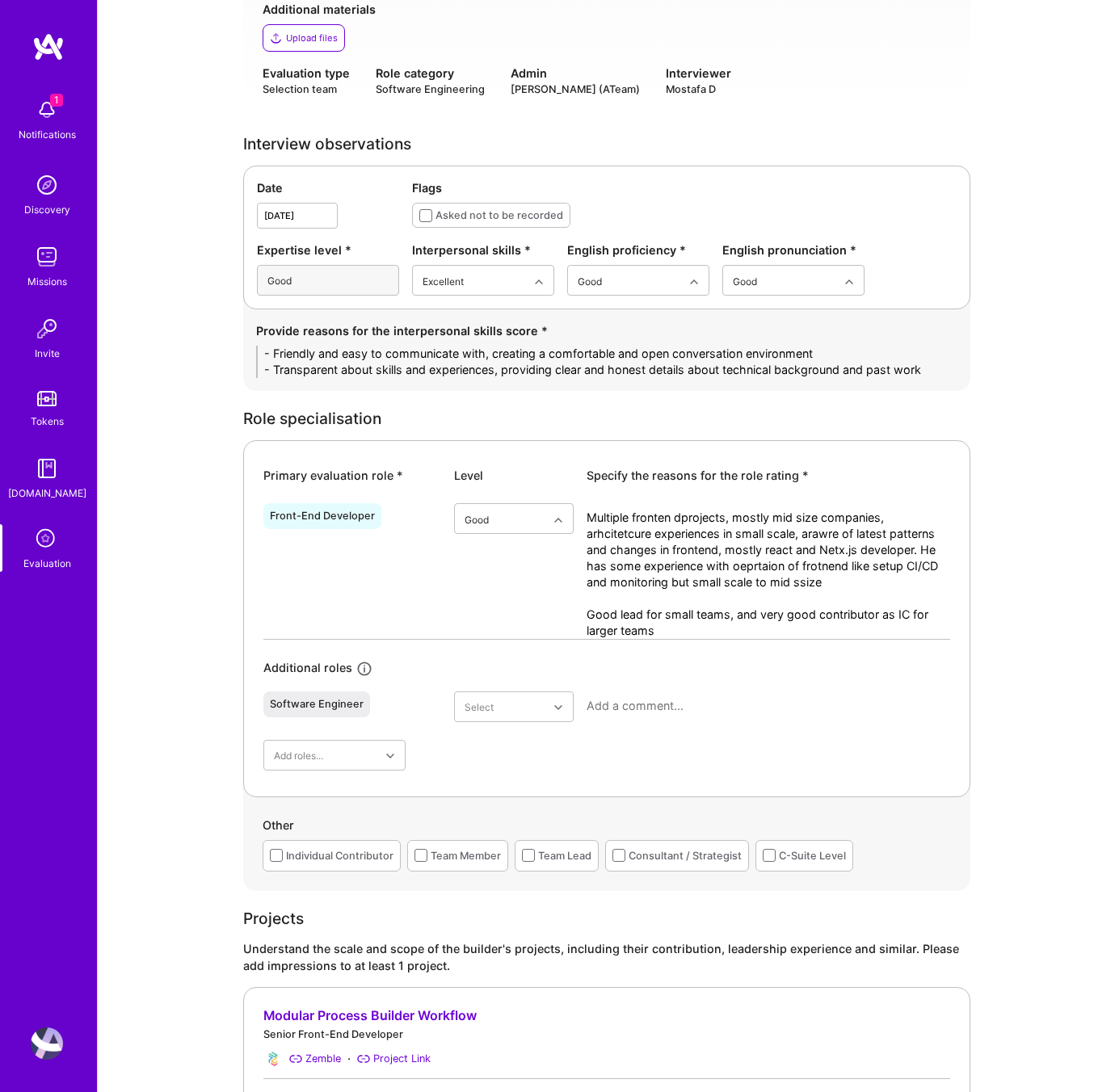
drag, startPoint x: 829, startPoint y: 352, endPoint x: 491, endPoint y: 355, distance: 338.0
click at [491, 355] on textarea "- Friendly and easy to communicate with, creating a comfortable and open conver…" at bounding box center [607, 362] width 701 height 32
type textarea "- Friendly and easy to communicate with - Transparent about skills and experien…"
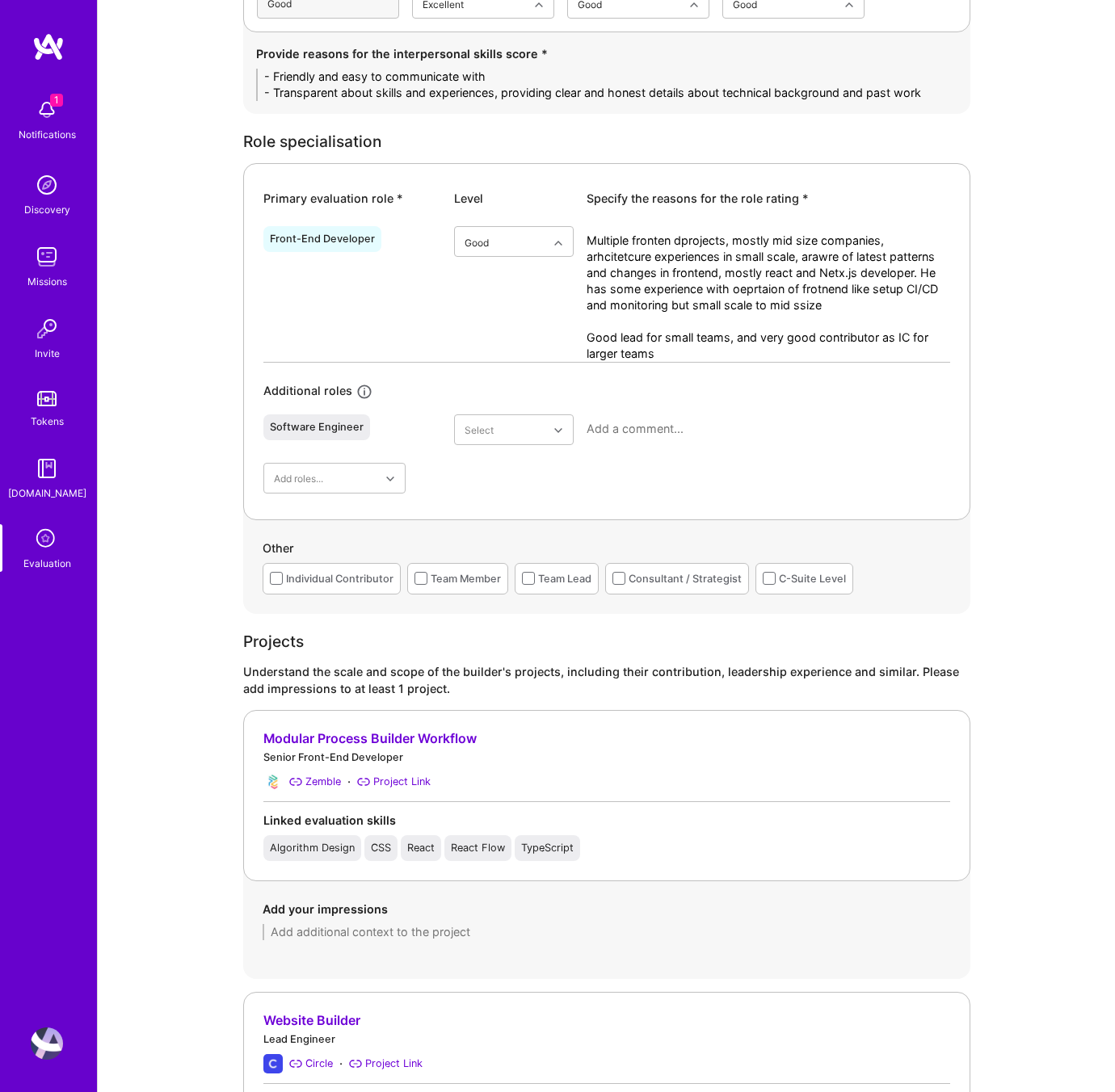
scroll to position [691, 0]
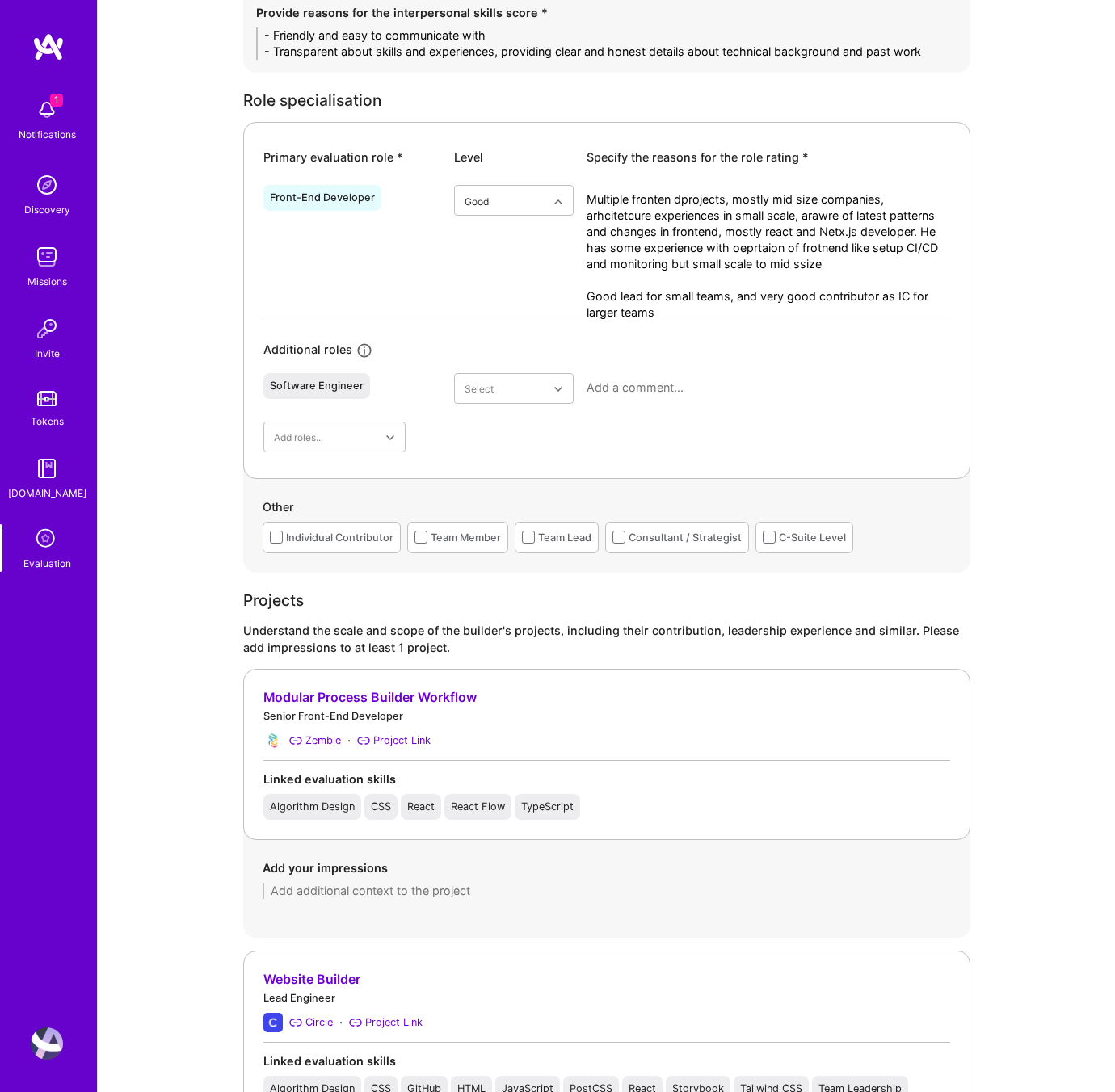
drag, startPoint x: 663, startPoint y: 313, endPoint x: 578, endPoint y: 193, distance: 147.1
click at [578, 193] on div "Front-End Developer option Good, selected. Select is focused ,type to refine li…" at bounding box center [607, 249] width 687 height 142
paste textarea "Has worked on multiple frontend projects, primarily with mid-sized companies. P…"
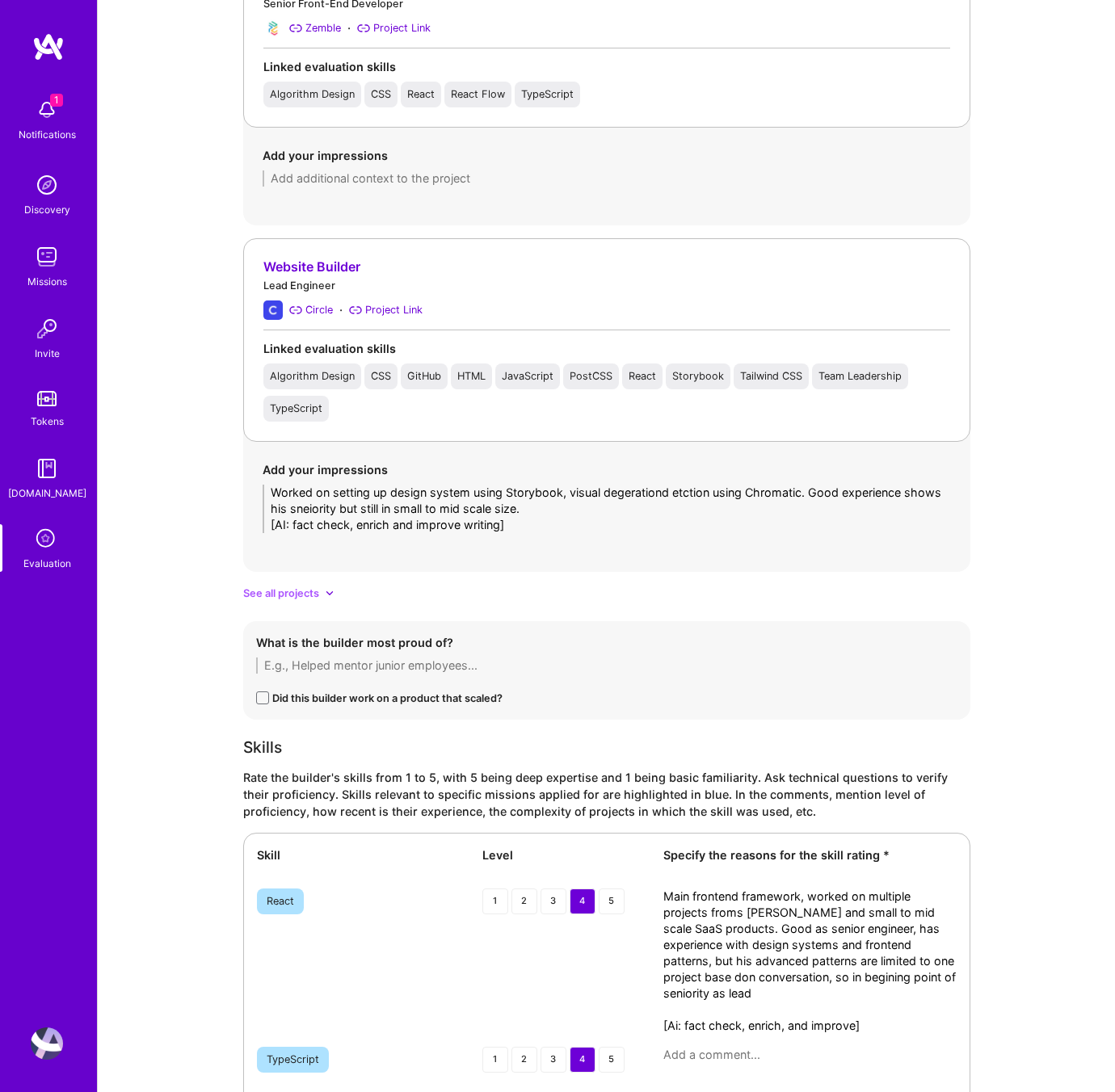
scroll to position [1437, 0]
type textarea "Has worked on multiple frontend projects, primarily with mid-sized companies. P…"
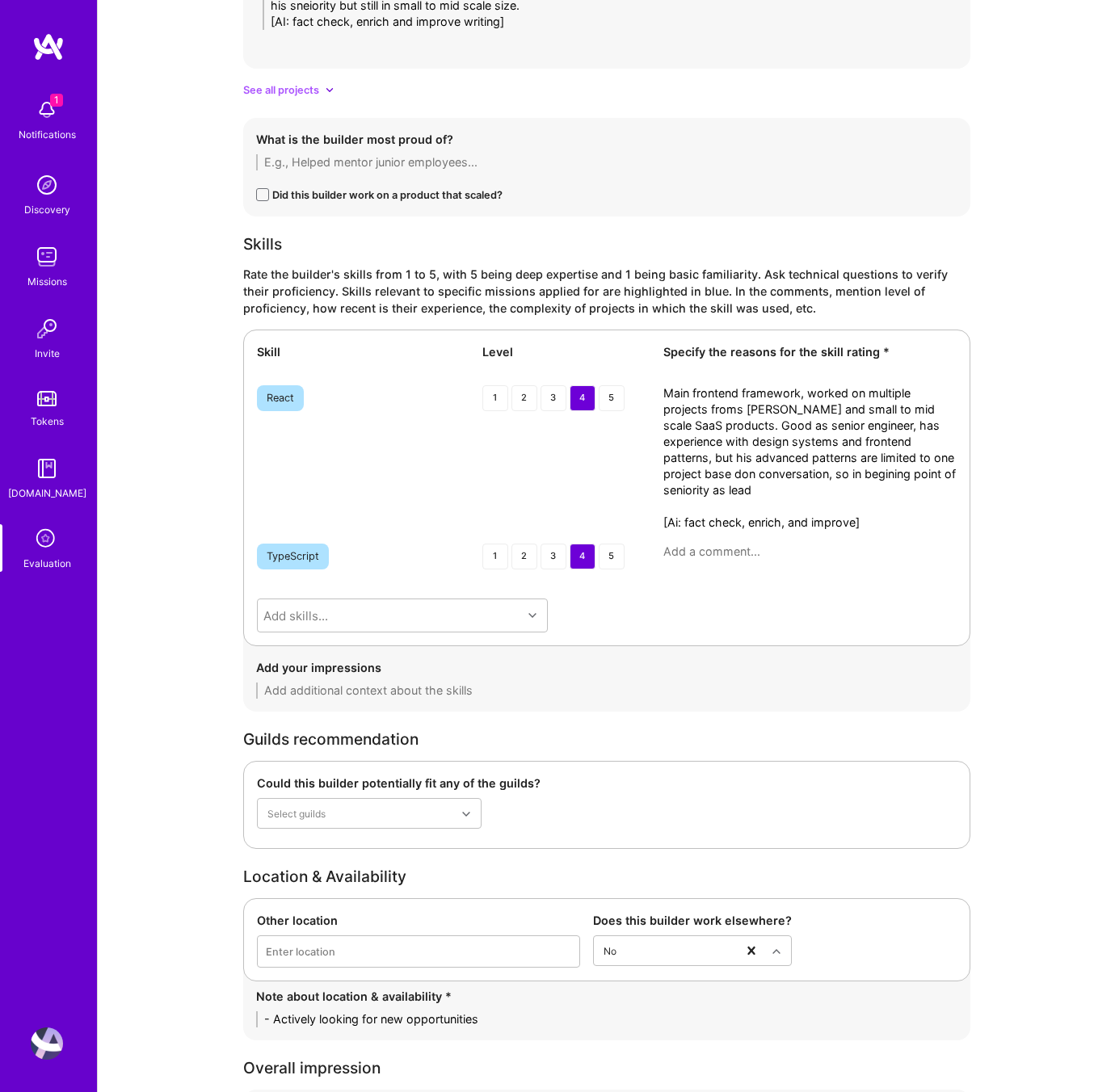
scroll to position [1999, 0]
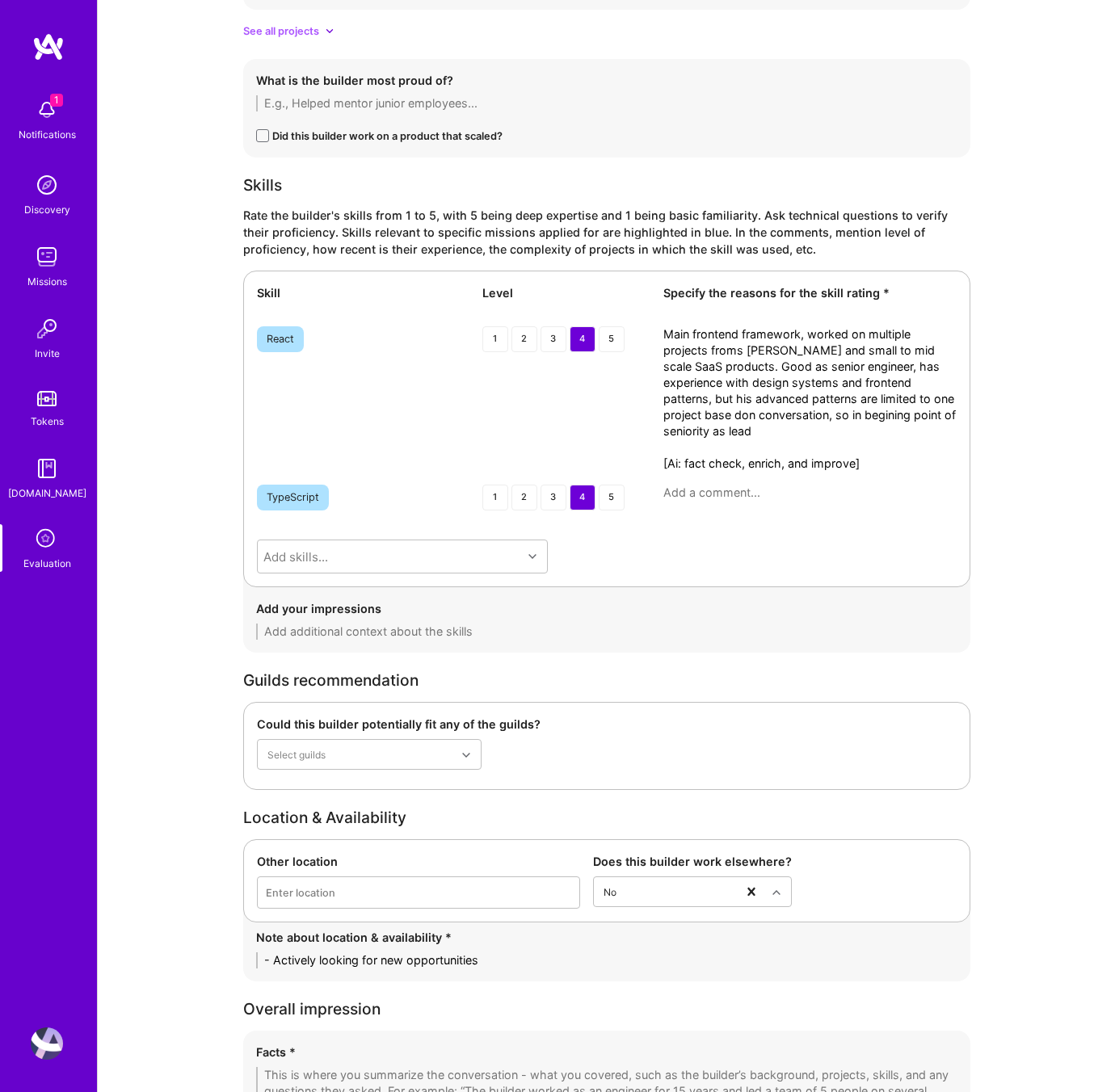
drag, startPoint x: 869, startPoint y: 462, endPoint x: 747, endPoint y: 440, distance: 124.0
click at [747, 440] on textarea "Main frontend framework, worked on multiple projects froms cratch and small to …" at bounding box center [809, 399] width 293 height 145
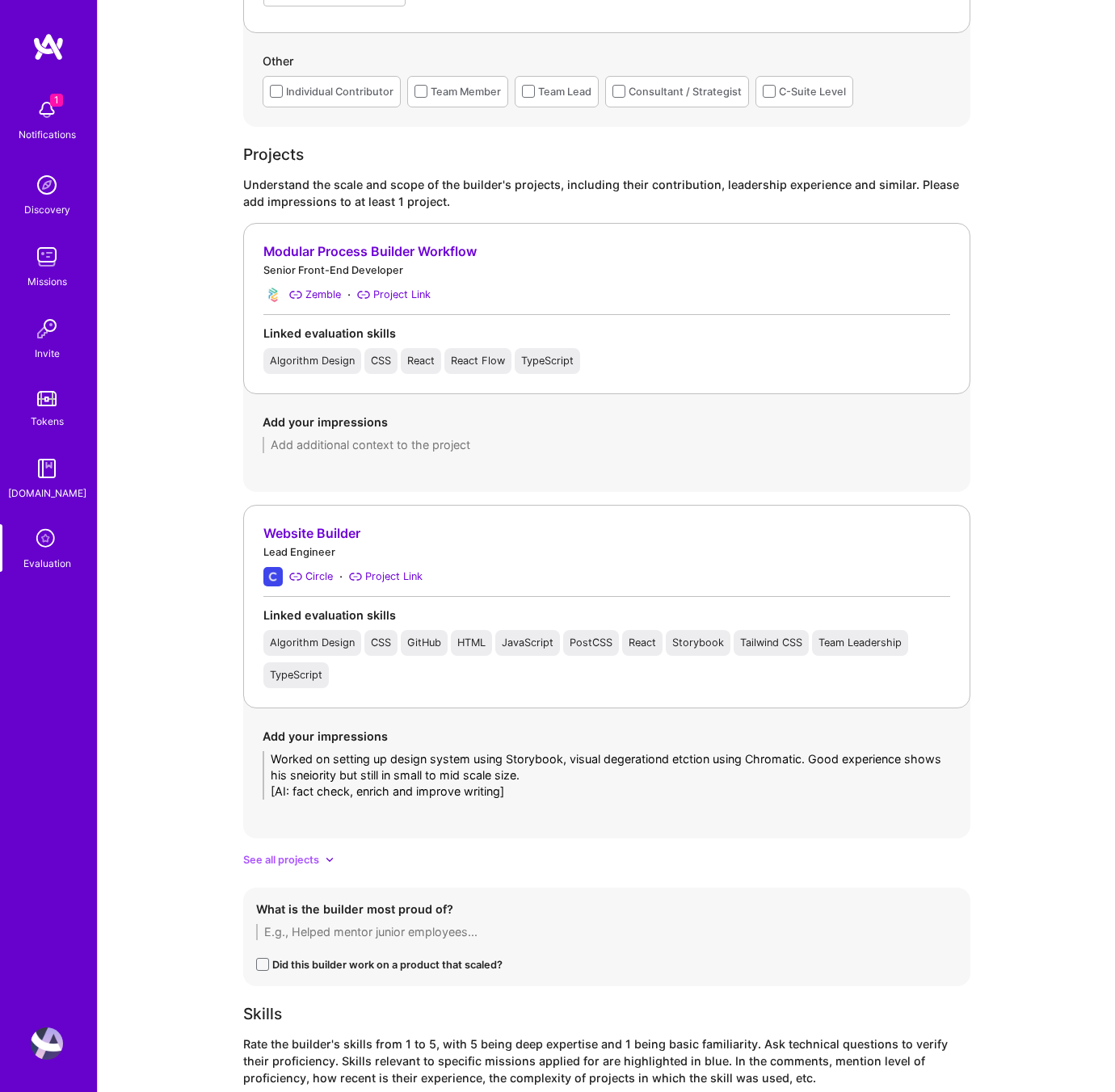
scroll to position [1124, 0]
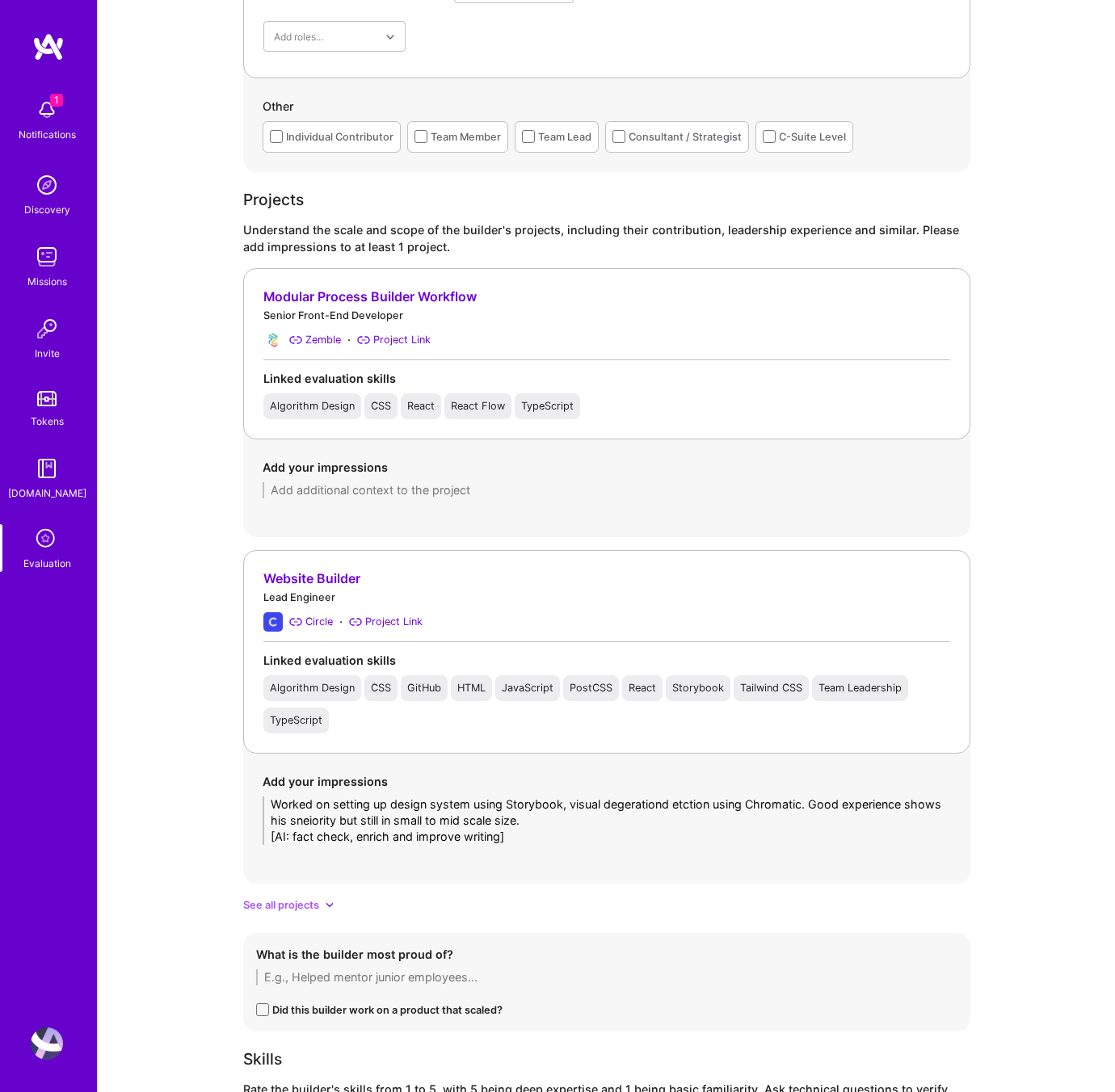
drag, startPoint x: 517, startPoint y: 834, endPoint x: 205, endPoint y: 785, distance: 315.8
click at [205, 785] on div "Evaluation feedback on builder Use this form to document your builder evaluatio…" at bounding box center [606, 548] width 1017 height 3346
paste textarea "Led the setup of a company-wide design system using Storybook, incorporating vi…"
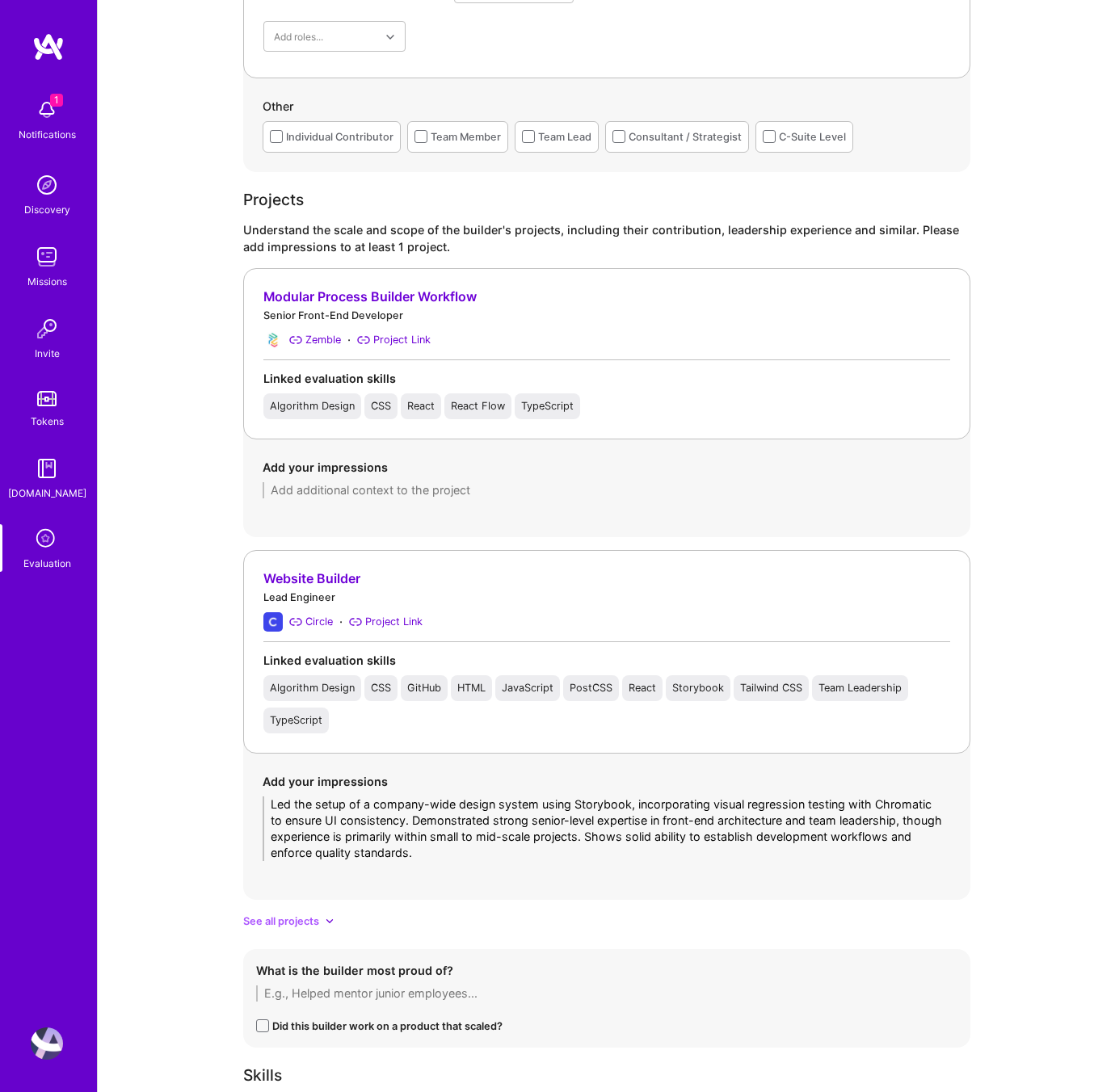
type textarea "Led the setup of a company-wide design system using Storybook, incorporating vi…"
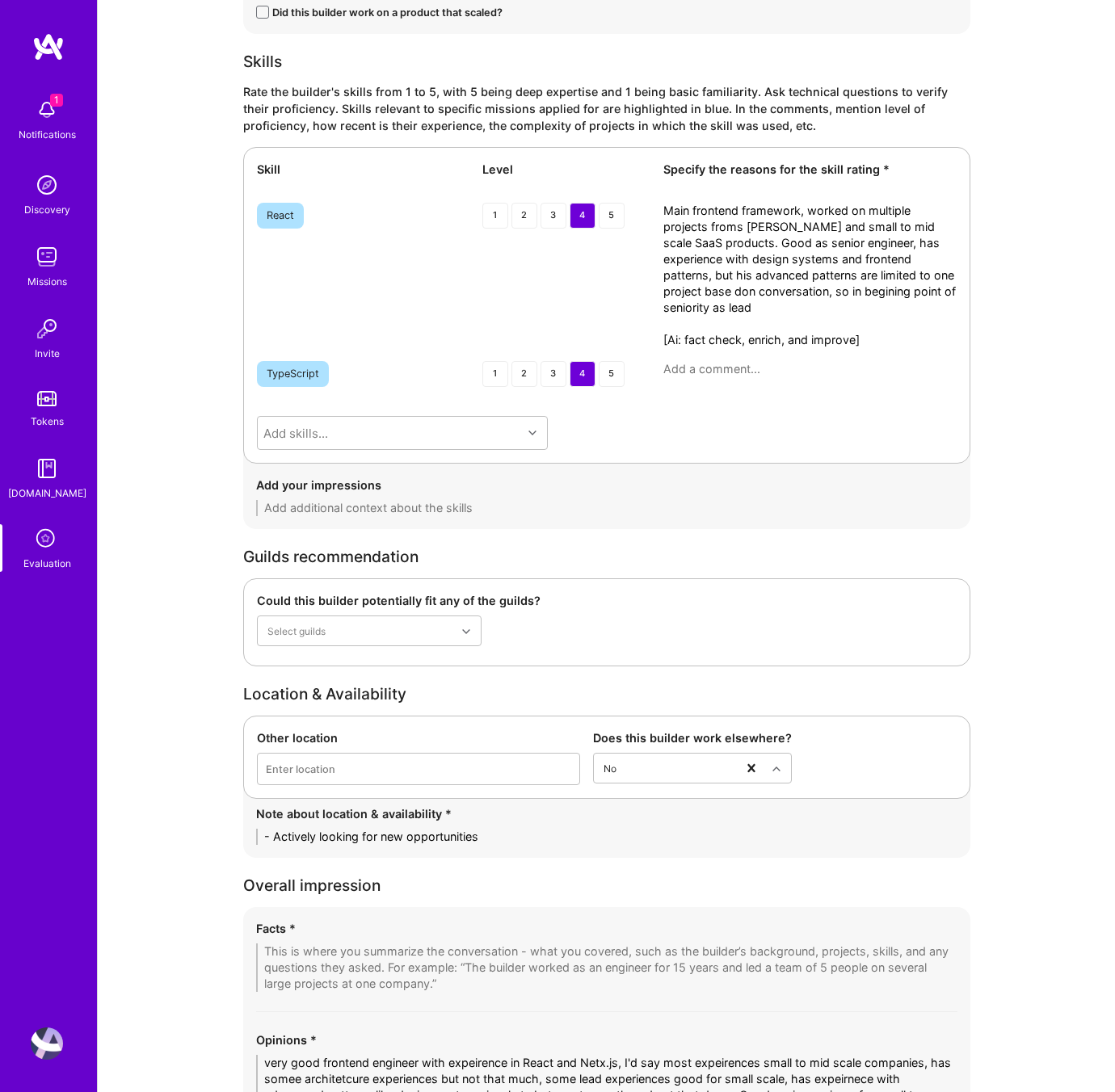
scroll to position [2288, 0]
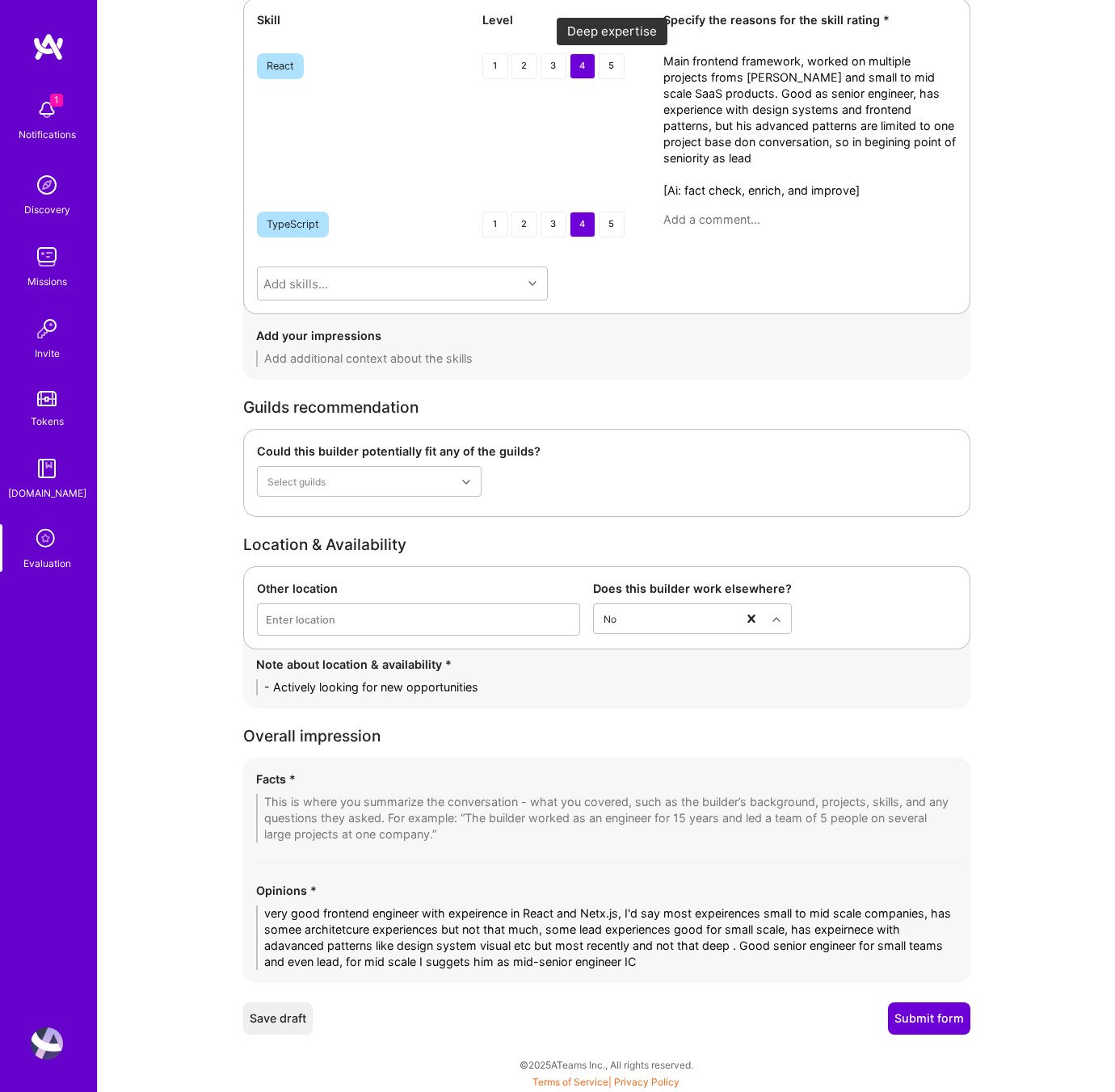
drag, startPoint x: 618, startPoint y: 135, endPoint x: 603, endPoint y: 61, distance: 75.5
click at [603, 61] on div "React 1 2 3 4 5 Main frontend framework, worked on multiple projects froms crat…" at bounding box center [607, 126] width 700 height 145
paste textarea "Primary frontend framework expertise. Delivered multiple projects end-to-end fo…"
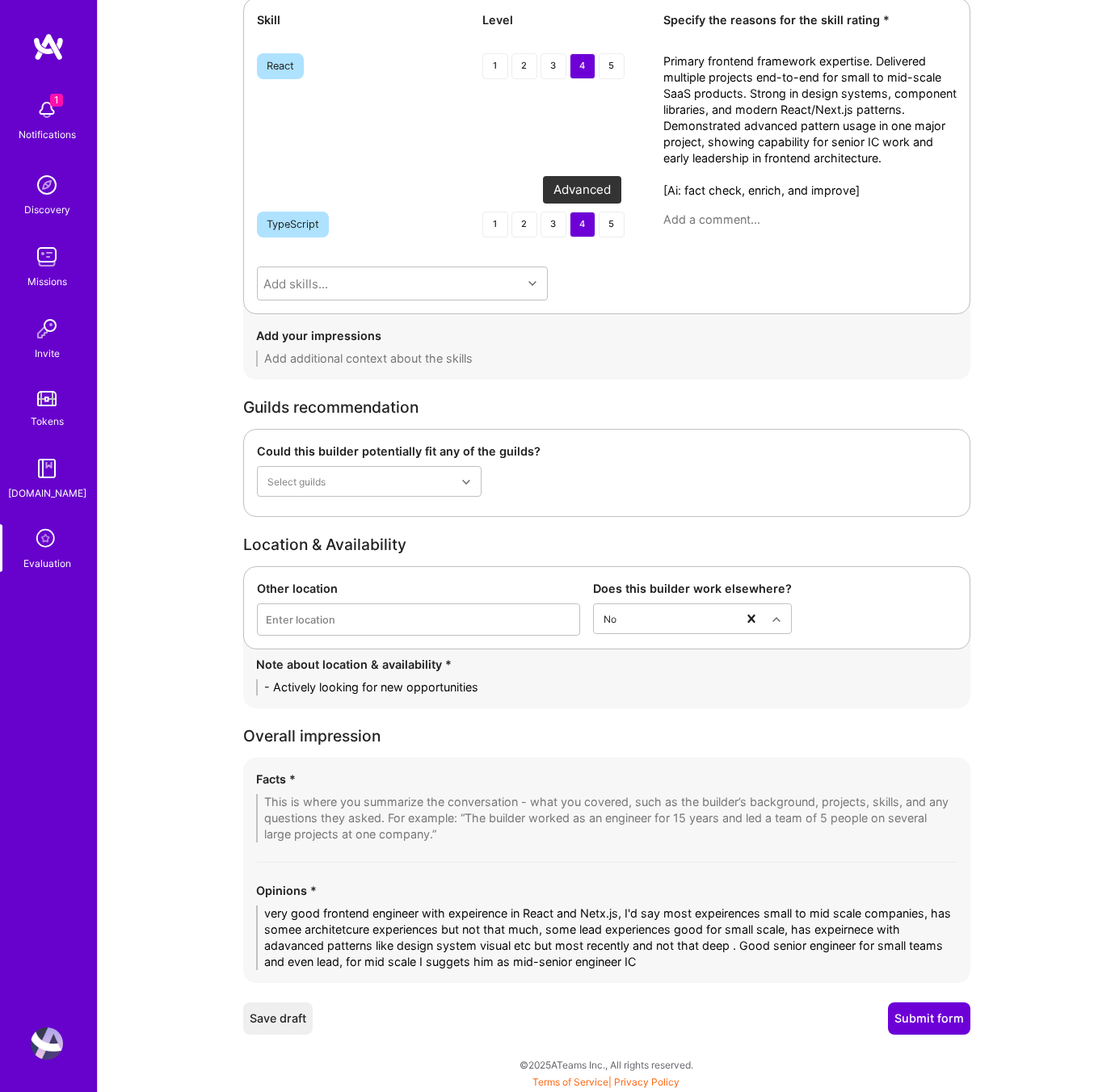
click at [584, 217] on div "4" at bounding box center [582, 224] width 26 height 26
drag, startPoint x: 879, startPoint y: 189, endPoint x: 622, endPoint y: 187, distance: 257.0
click at [622, 187] on div "React 1 2 3 4 5 Primary frontend framework expertise. Delivered multiple projec…" at bounding box center [607, 126] width 700 height 145
type textarea "Primary frontend framework expertise. Delivered multiple projects end-to-end fo…"
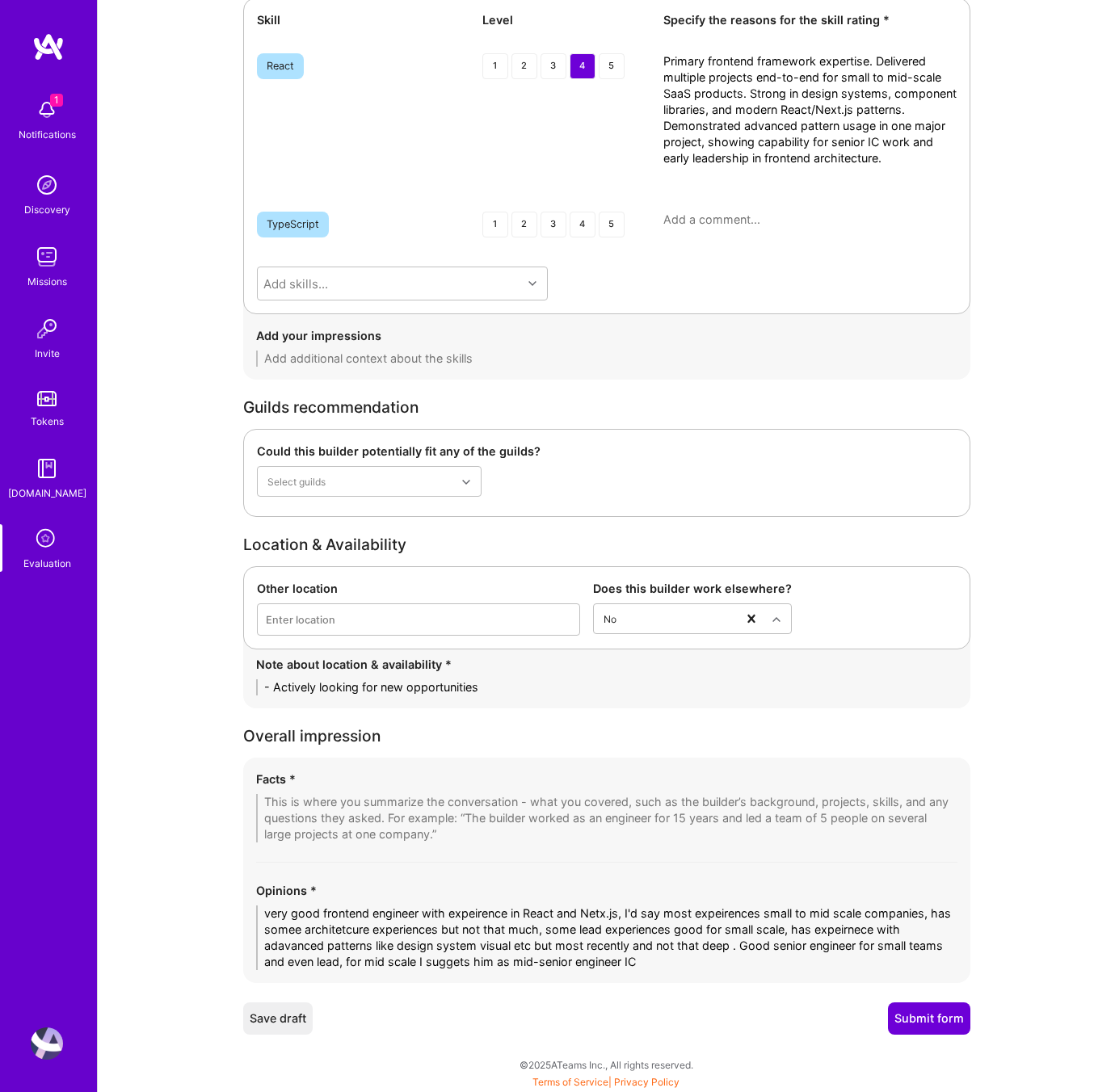
click at [645, 910] on textarea "very good frontend engineer with expeirence in React and Netx.js, I'd say most …" at bounding box center [607, 938] width 701 height 65
drag, startPoint x: 647, startPoint y: 966, endPoint x: 221, endPoint y: 915, distance: 429.0
paste textarea "Very good frontend engineer with strong experience in React and Next.js. Most o…"
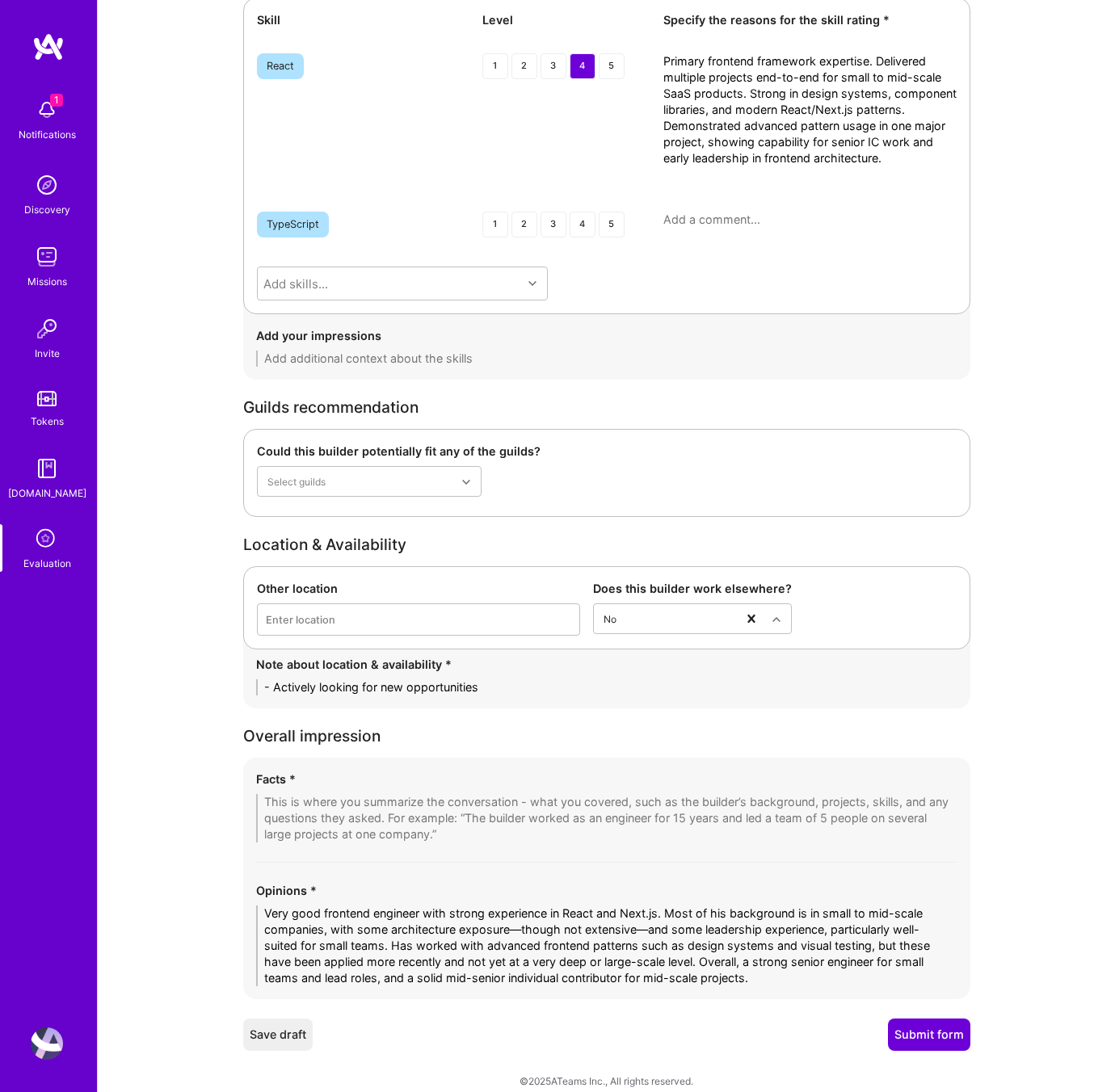
type textarea "Very good frontend engineer with strong experience in React and Next.js. Most o…"
click at [338, 809] on textarea at bounding box center [607, 818] width 701 height 49
paste textarea "1. Strong React & Next.js expertise — Proven ability to build high-quality, pro…"
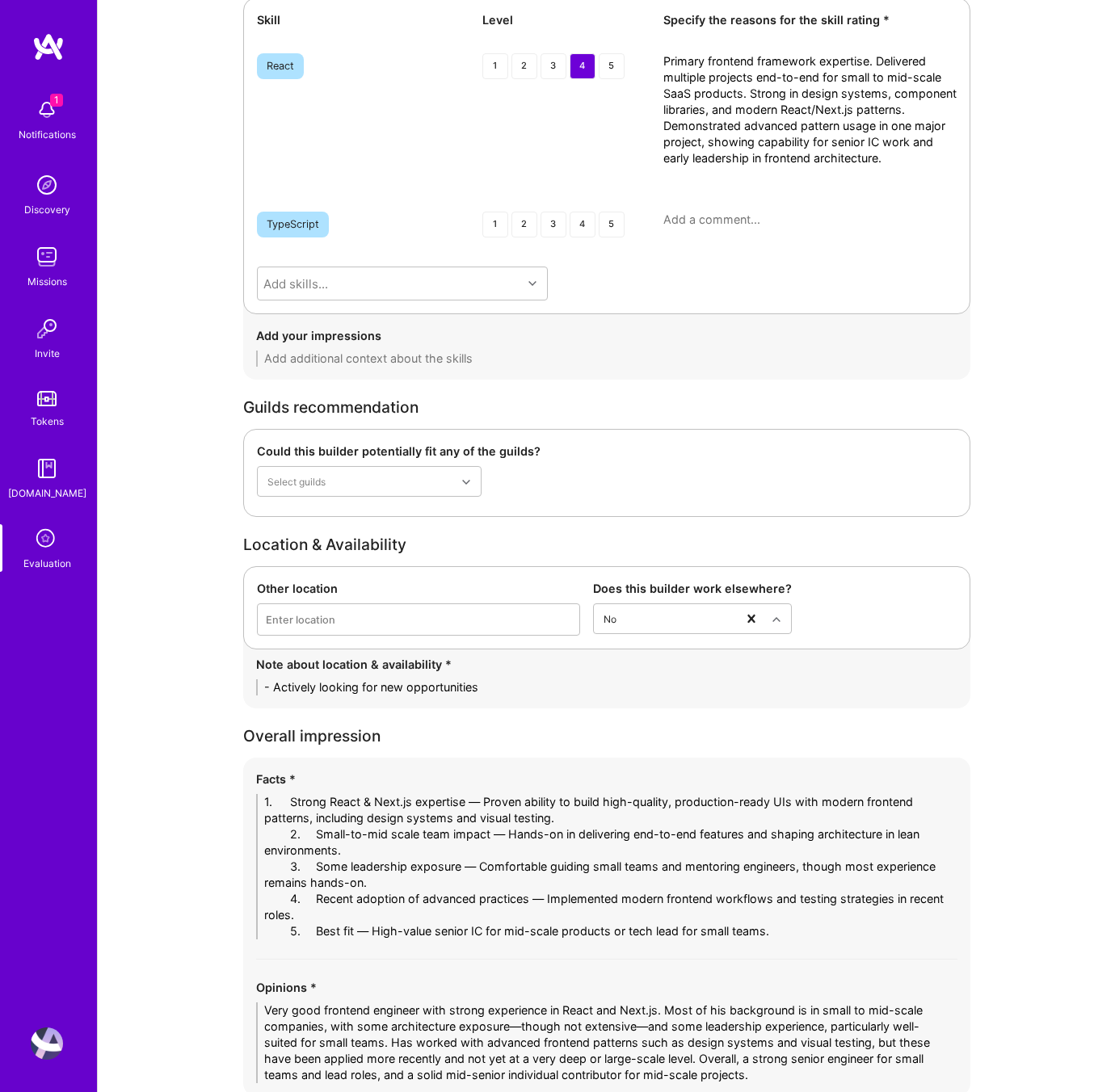
drag, startPoint x: 295, startPoint y: 795, endPoint x: 246, endPoint y: 798, distance: 49.1
click at [246, 798] on div "Facts * 1. Strong React & Next.js expertise — Proven ability to build high-qual…" at bounding box center [607, 927] width 727 height 339
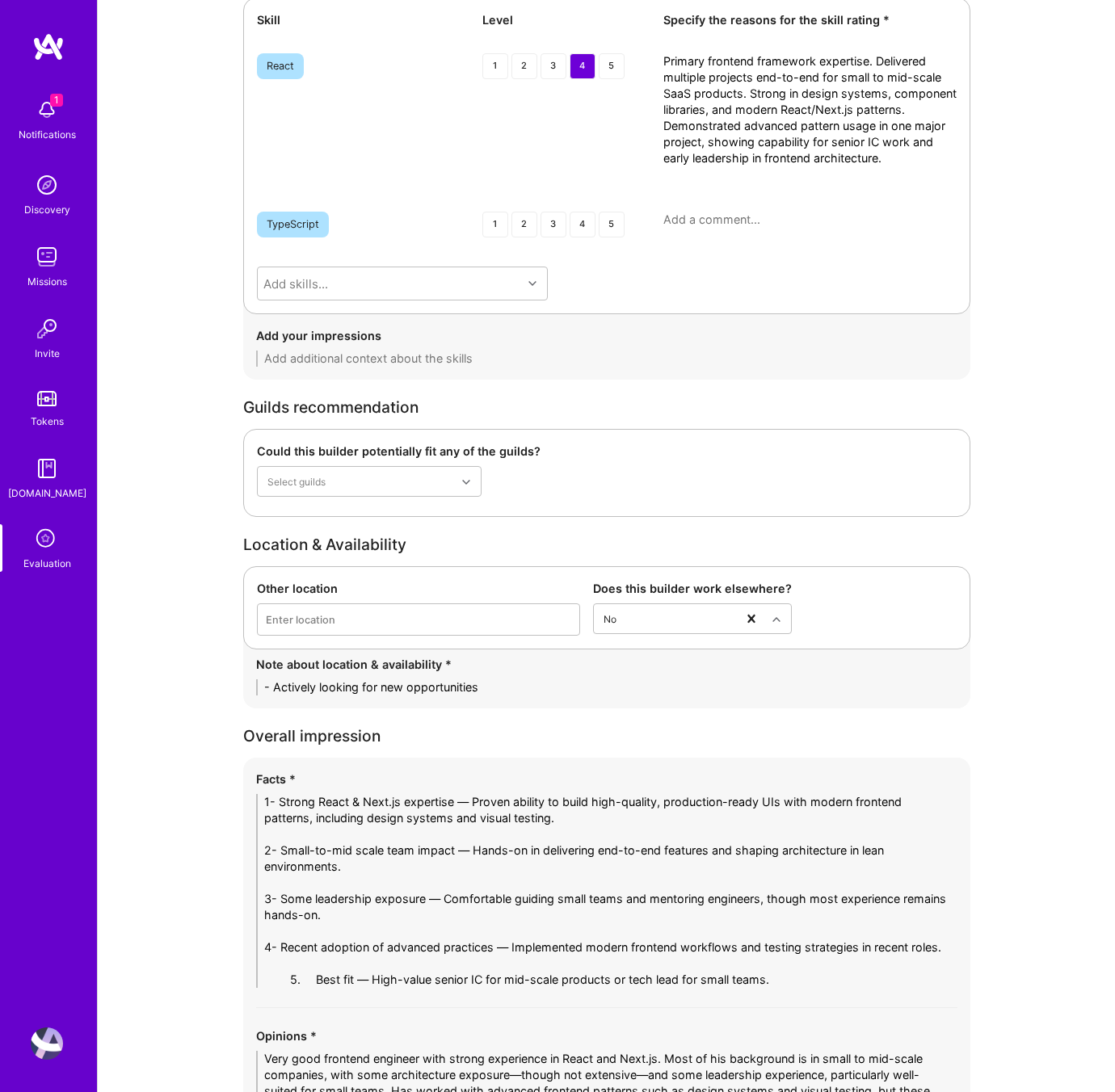
drag, startPoint x: 795, startPoint y: 980, endPoint x: 138, endPoint y: 937, distance: 658.4
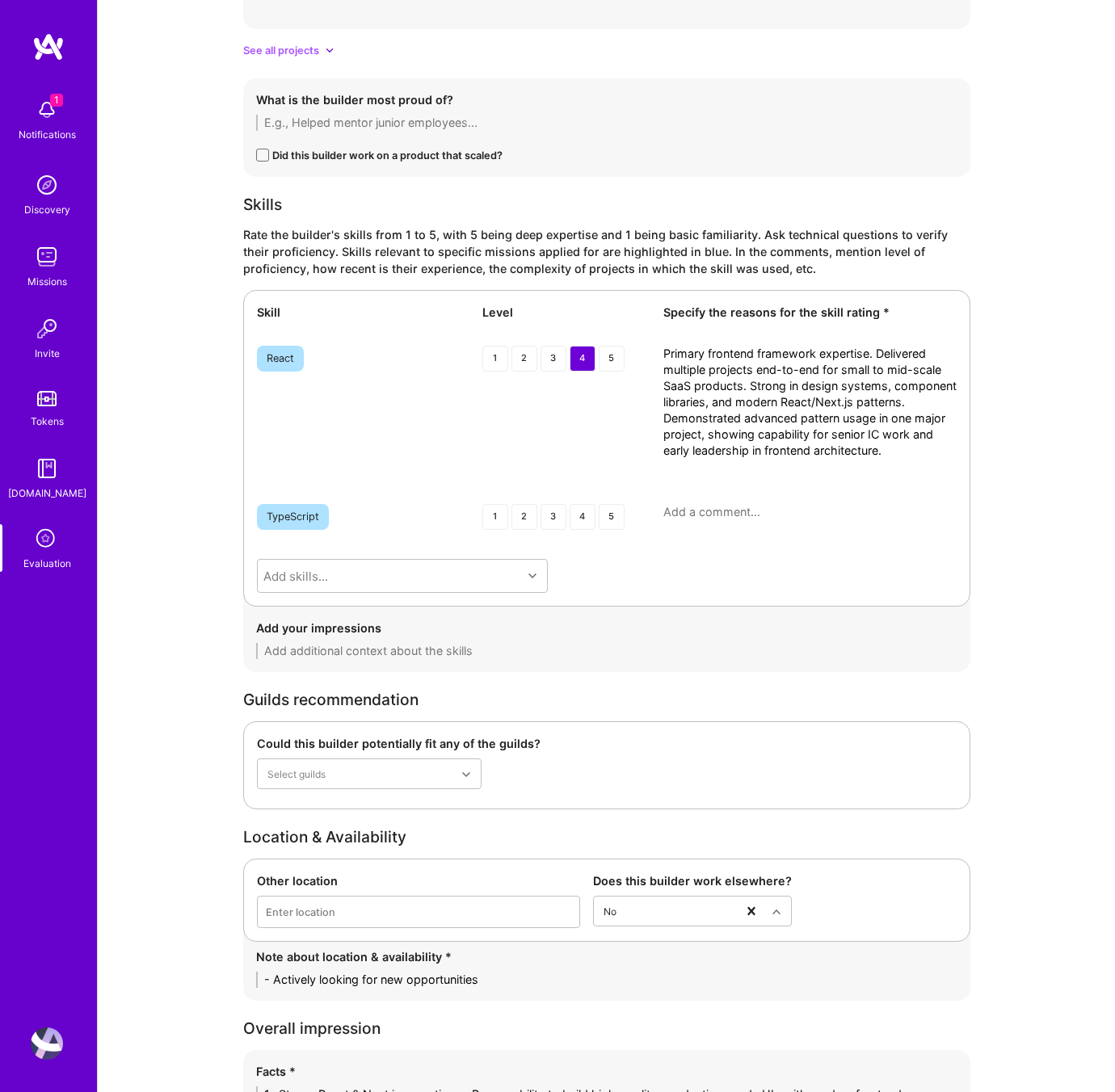
scroll to position [2385, 0]
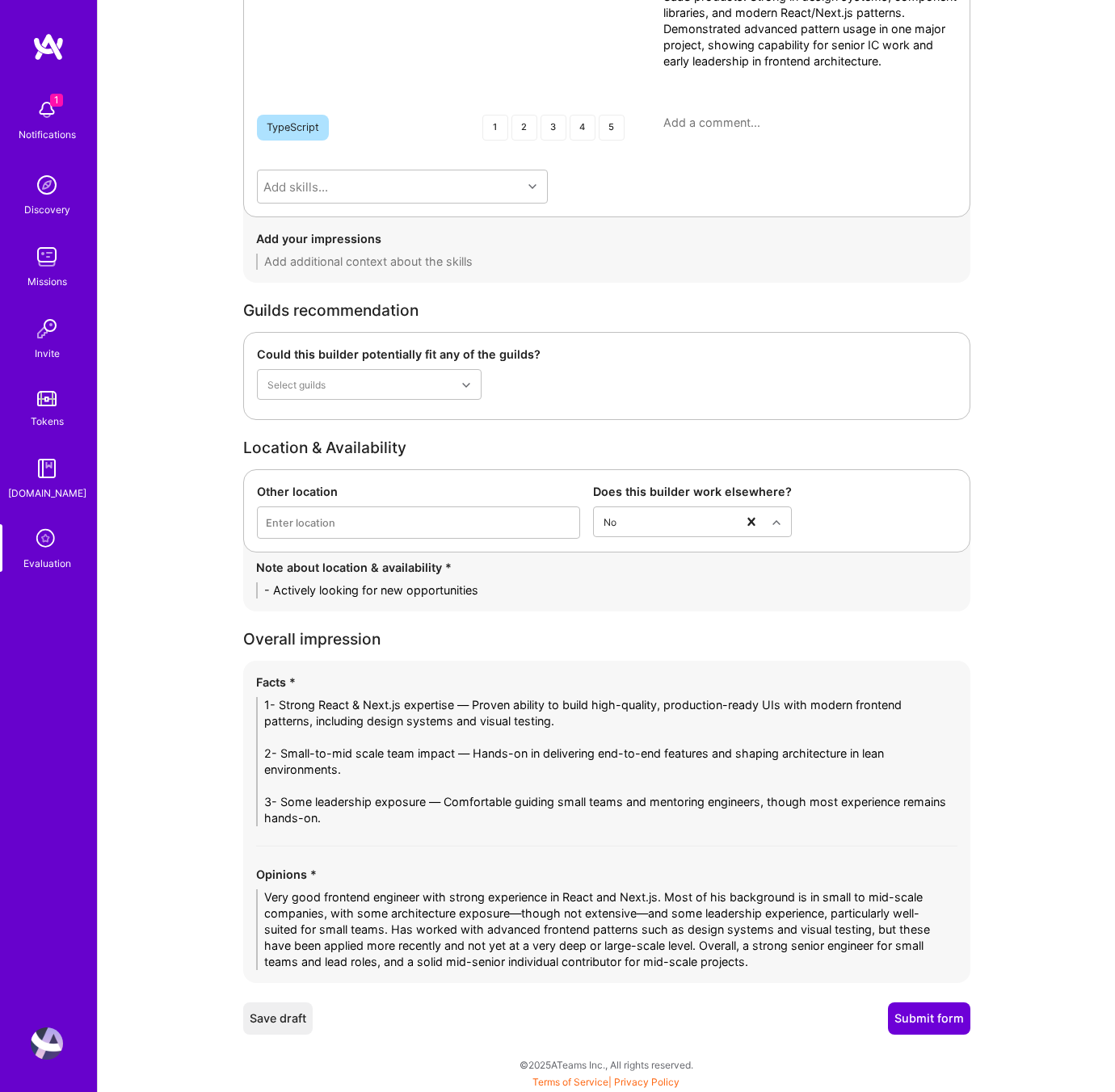
type textarea "1- Strong React & Next.js expertise — Proven ability to build high-quality, pro…"
click at [921, 1020] on button "Submit form" at bounding box center [929, 1019] width 82 height 32
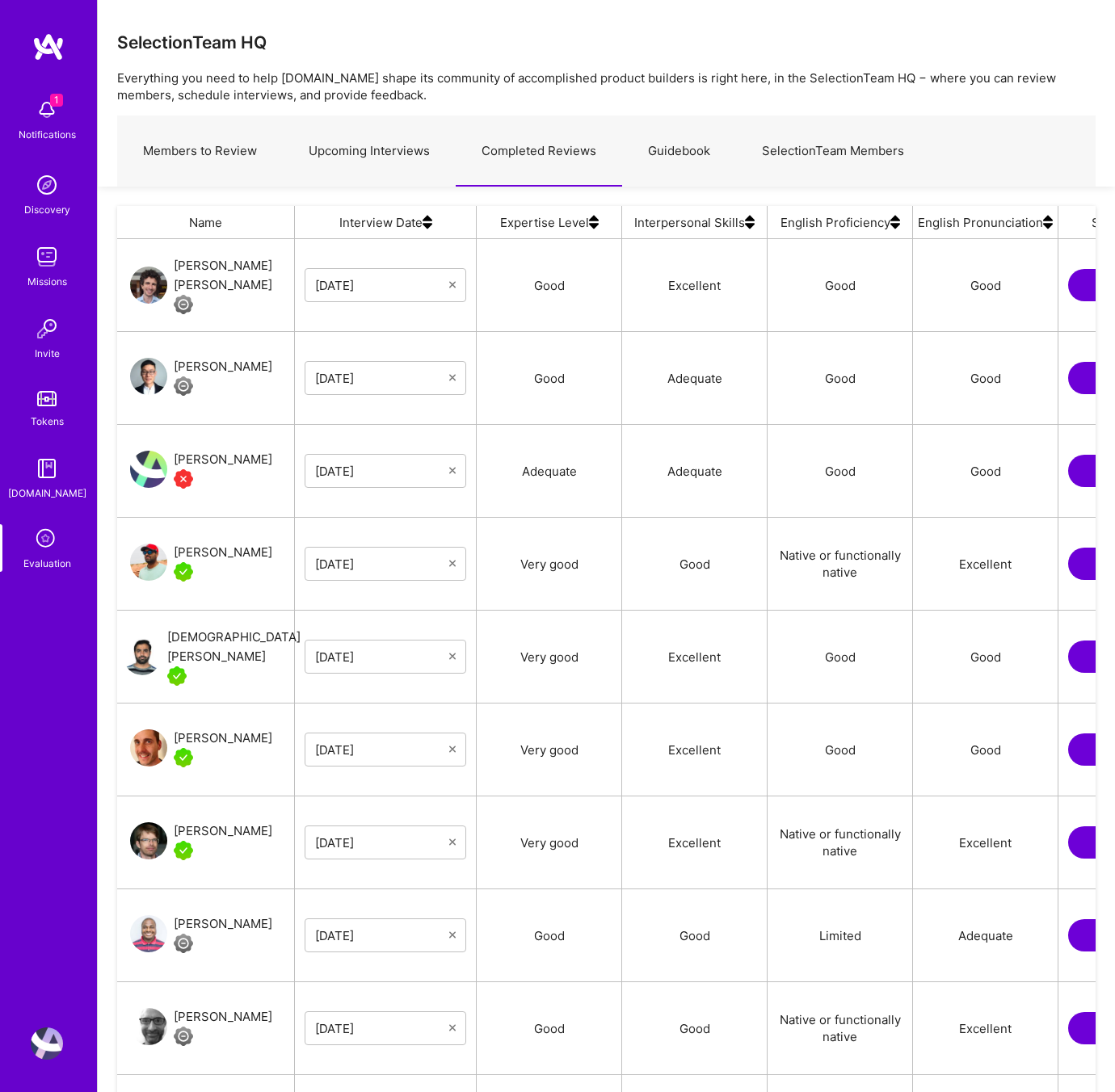
scroll to position [922, 979]
click at [199, 270] on div "[PERSON_NAME] [PERSON_NAME]" at bounding box center [234, 276] width 120 height 39
click at [203, 281] on div "[PERSON_NAME] [PERSON_NAME]" at bounding box center [234, 276] width 120 height 39
click at [47, 536] on icon at bounding box center [47, 540] width 31 height 31
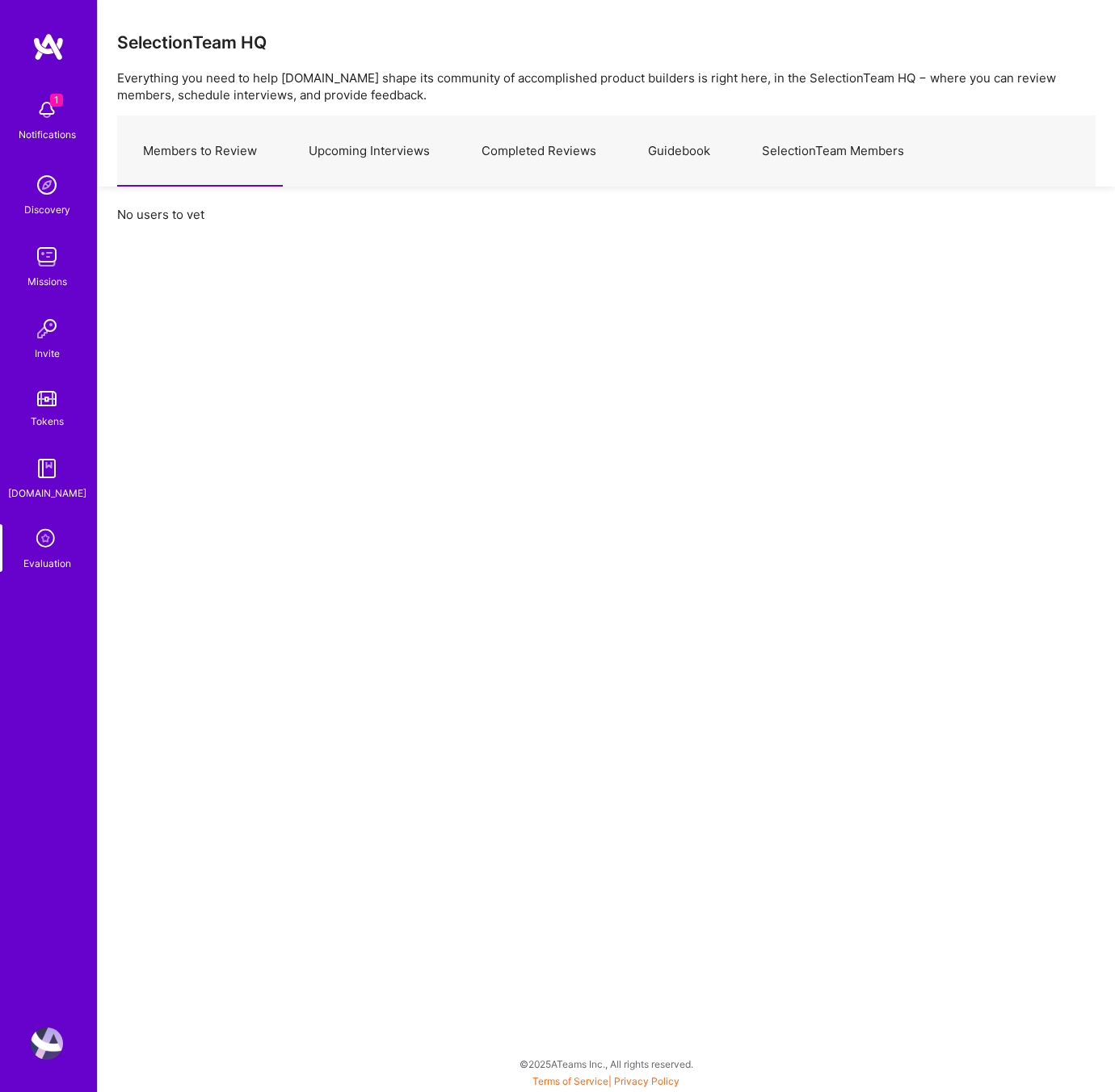
click at [320, 155] on link "Upcoming Interviews" at bounding box center [368, 152] width 173 height 71
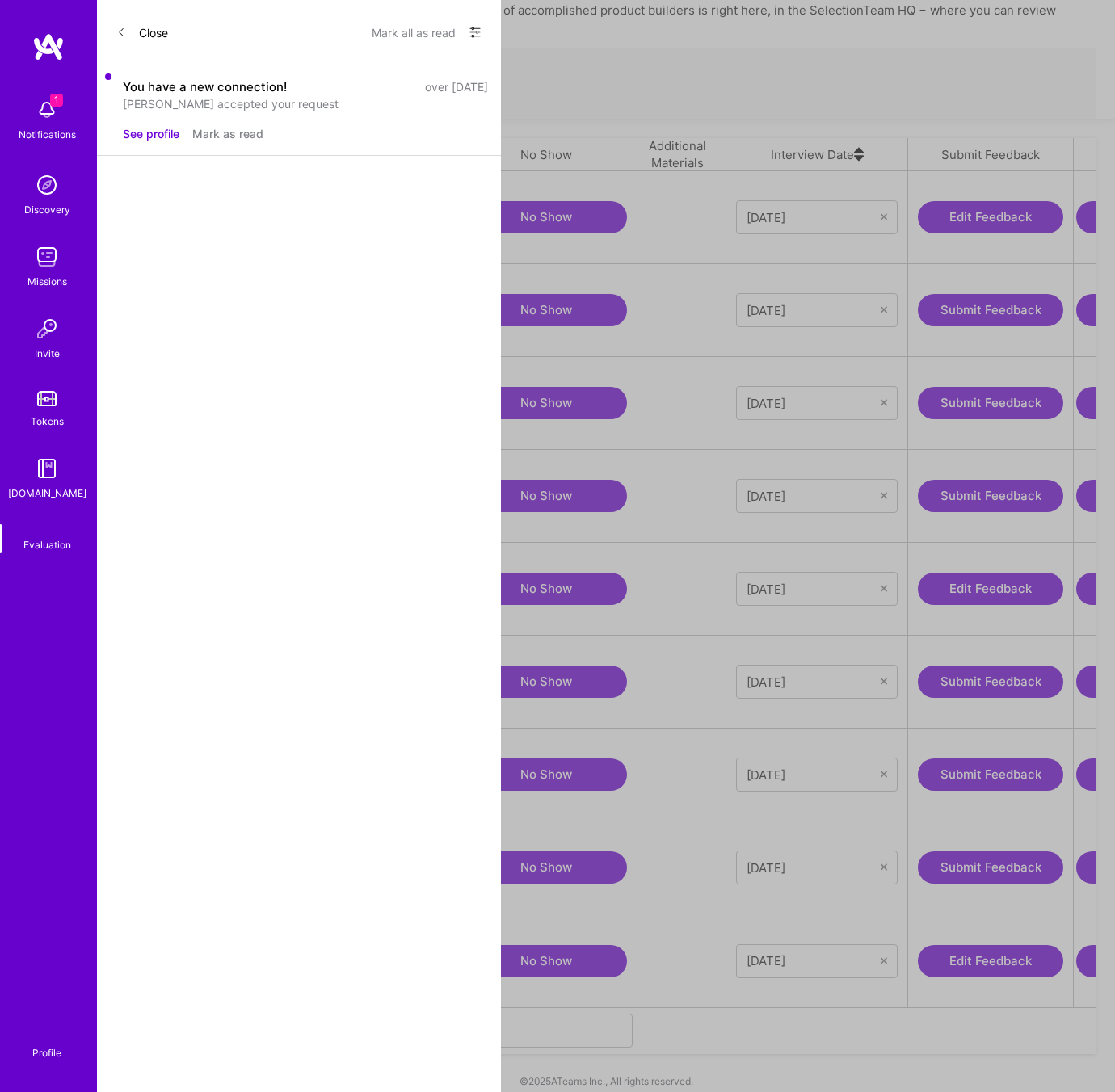
scroll to position [0, 155]
click at [991, 574] on button "Edit Feedback" at bounding box center [989, 589] width 145 height 32
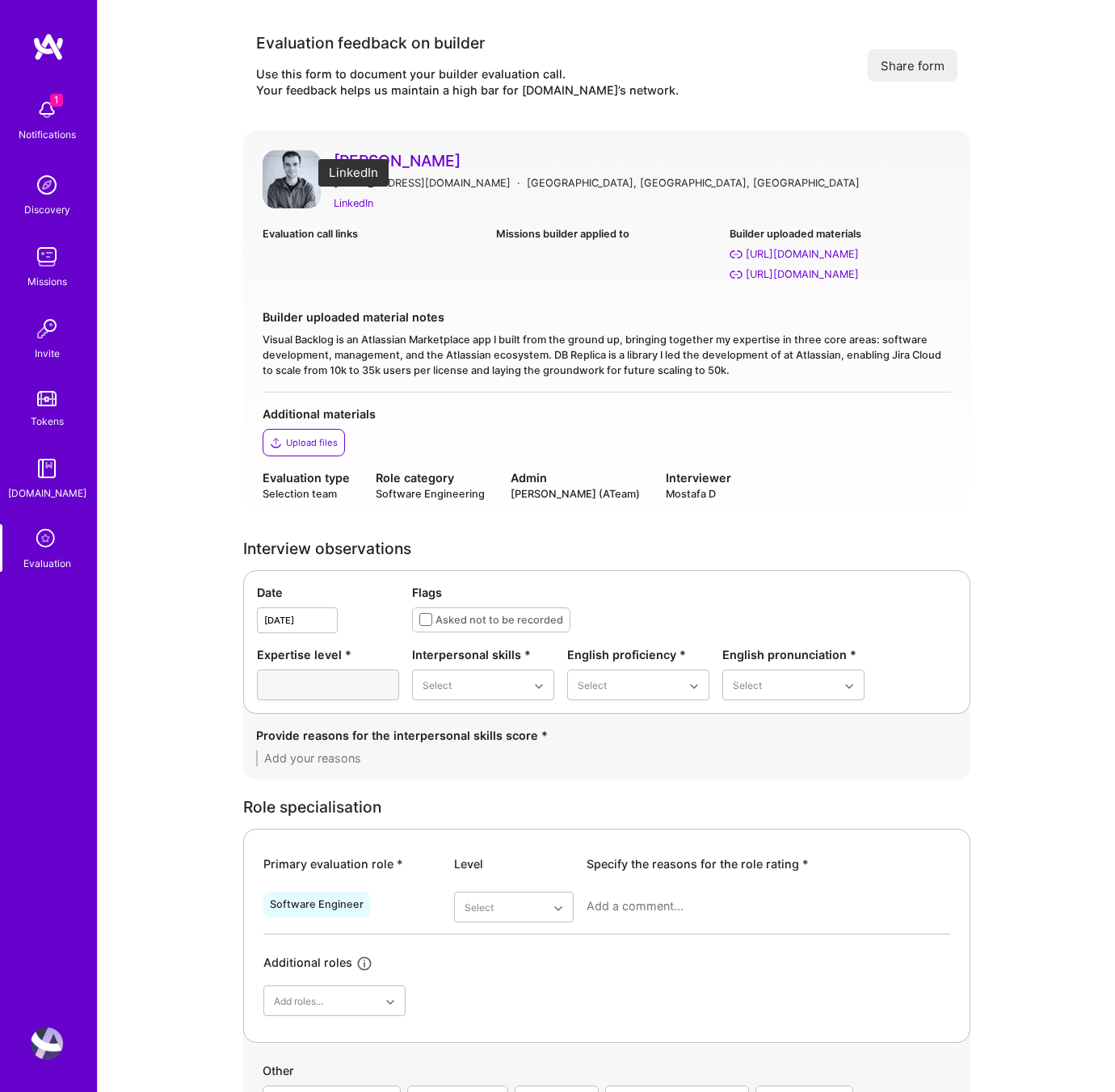
click at [350, 207] on div "LinkedIn" at bounding box center [354, 203] width 40 height 17
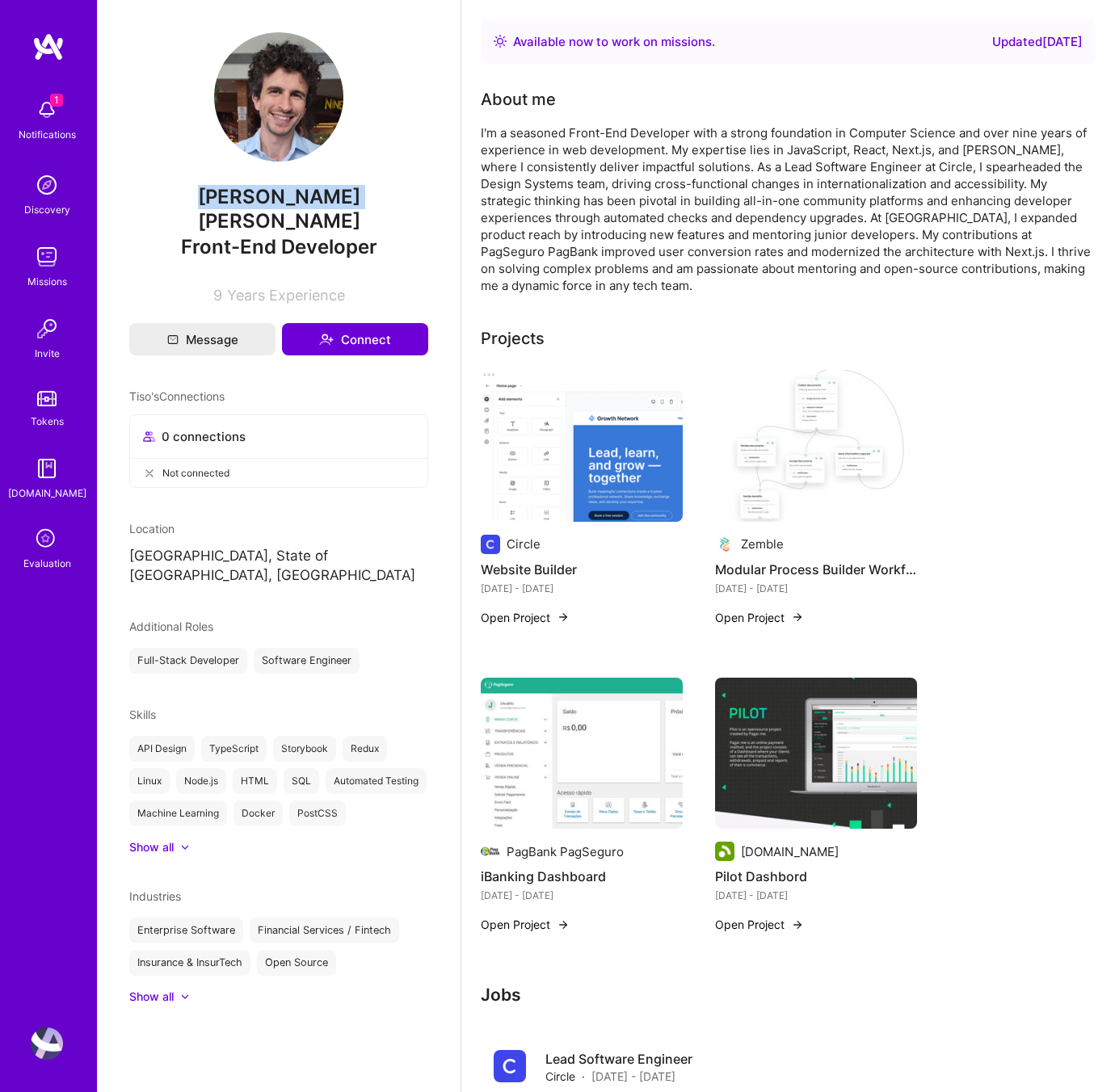
drag, startPoint x: 343, startPoint y: 196, endPoint x: 314, endPoint y: 190, distance: 29.6
click at [169, 192] on span "[PERSON_NAME] [PERSON_NAME]" at bounding box center [279, 209] width 299 height 49
drag, startPoint x: 411, startPoint y: 191, endPoint x: 333, endPoint y: 198, distance: 78.3
click at [409, 191] on span "[PERSON_NAME] [PERSON_NAME]" at bounding box center [279, 209] width 299 height 49
drag, startPoint x: 353, startPoint y: 196, endPoint x: 180, endPoint y: 197, distance: 173.0
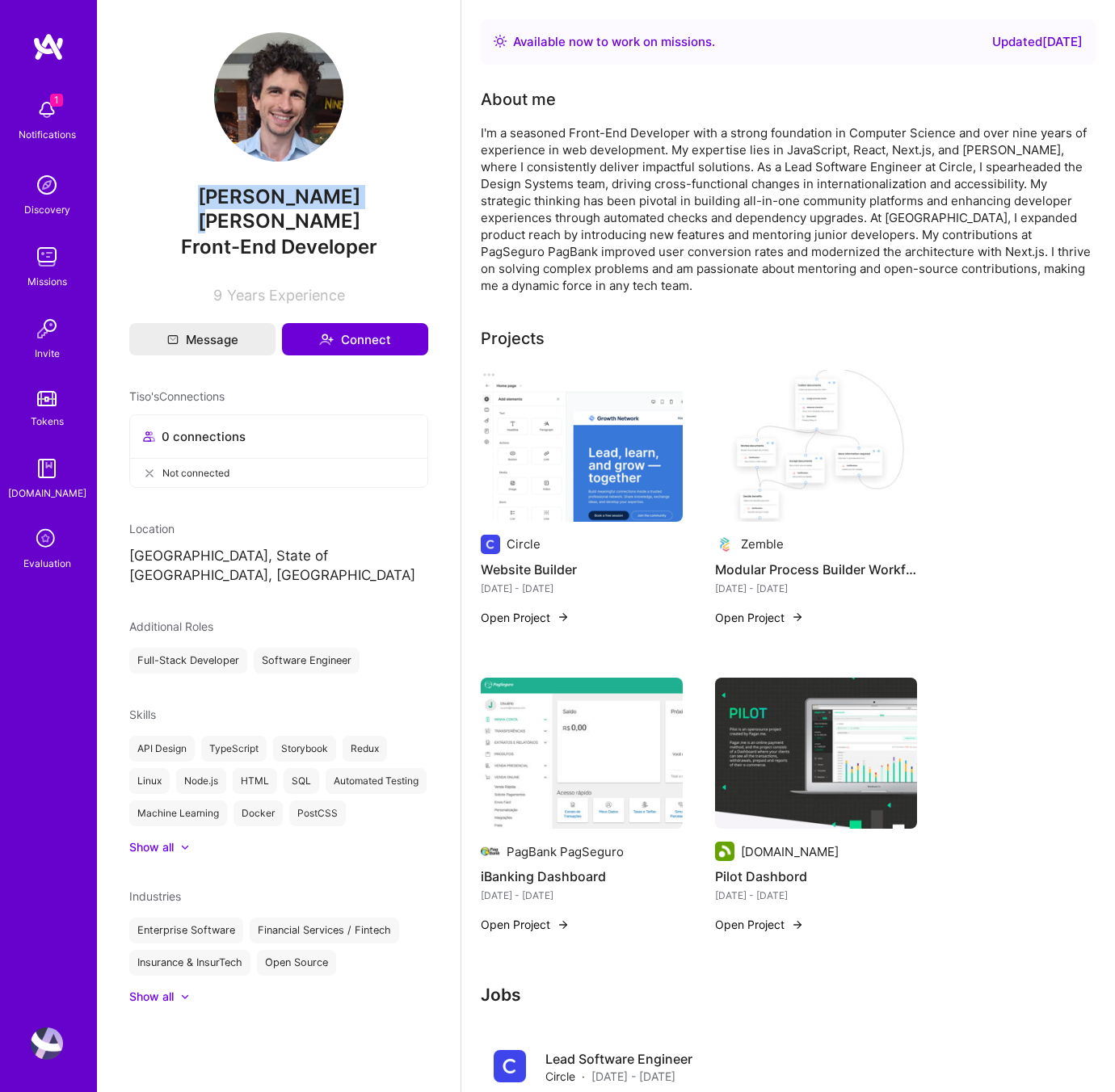
click at [180, 197] on span "[PERSON_NAME] [PERSON_NAME]" at bounding box center [279, 209] width 299 height 49
copy span "[PERSON_NAME] [PERSON_NAME]"
click at [347, 198] on span "[PERSON_NAME] [PERSON_NAME]" at bounding box center [279, 209] width 299 height 49
drag, startPoint x: 343, startPoint y: 198, endPoint x: 189, endPoint y: 194, distance: 154.1
click at [189, 194] on span "[PERSON_NAME] [PERSON_NAME]" at bounding box center [279, 209] width 299 height 49
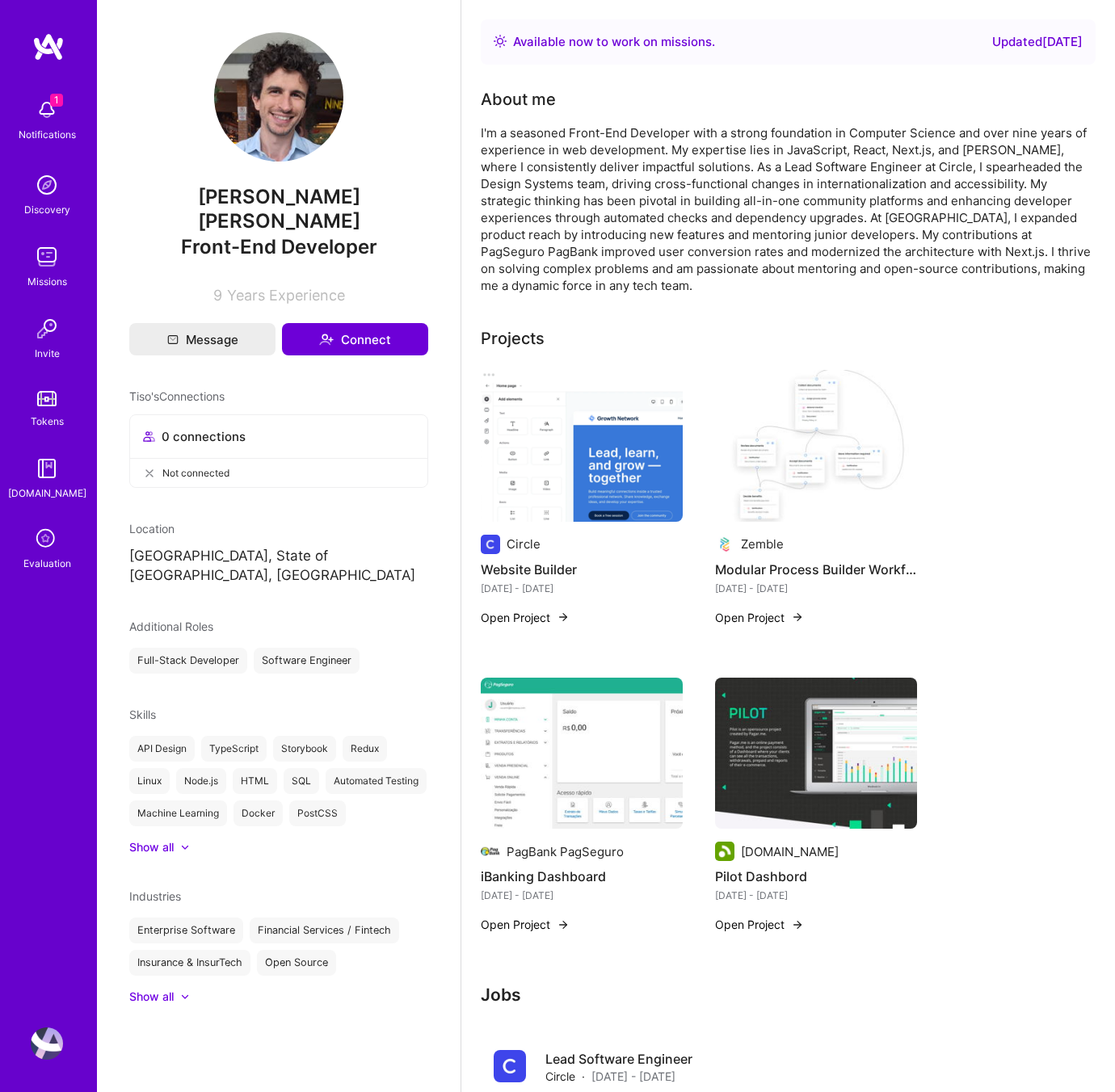
drag, startPoint x: 399, startPoint y: 194, endPoint x: 384, endPoint y: 195, distance: 15.0
click at [398, 194] on span "[PERSON_NAME] [PERSON_NAME]" at bounding box center [279, 209] width 299 height 49
drag, startPoint x: 357, startPoint y: 198, endPoint x: 158, endPoint y: 189, distance: 199.2
click at [158, 189] on span "[PERSON_NAME] [PERSON_NAME]" at bounding box center [279, 209] width 299 height 49
copy span "[PERSON_NAME] [PERSON_NAME]"
